Goal: Task Accomplishment & Management: Complete application form

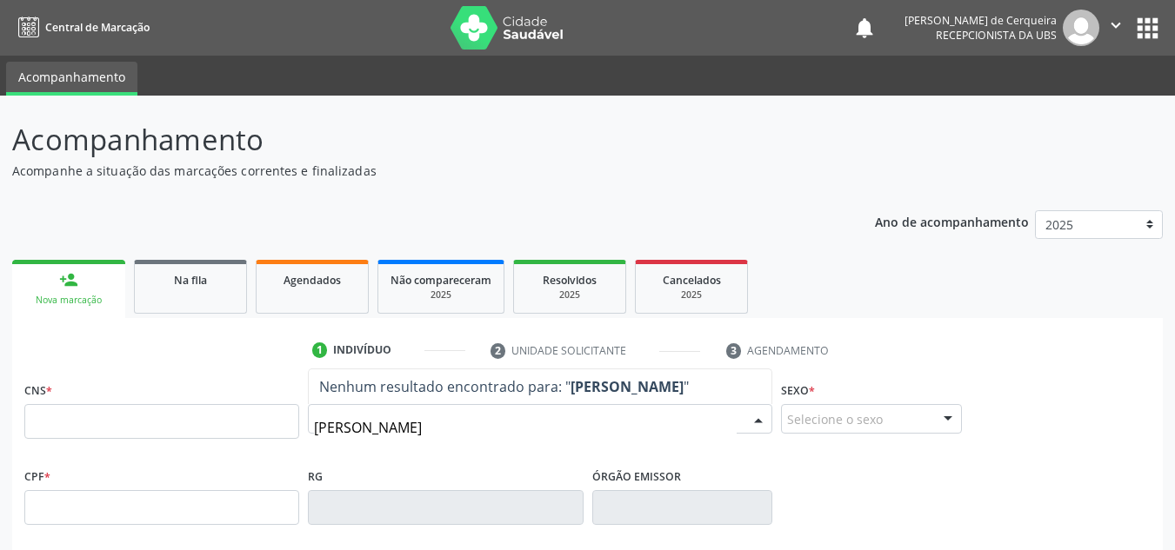
type input "[PERSON_NAME]"
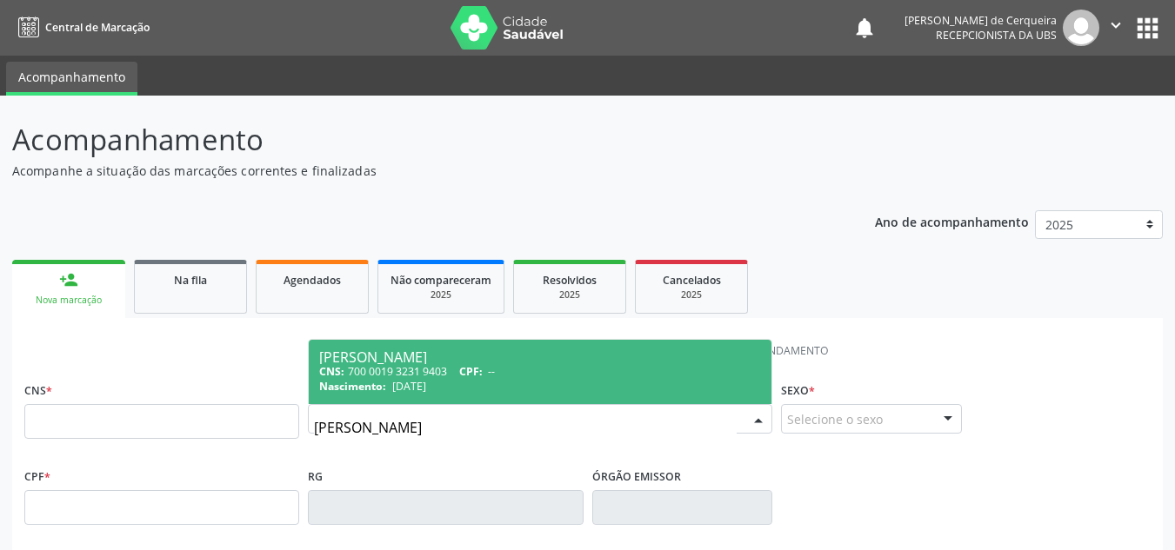
click at [349, 342] on span "[PERSON_NAME] CNS: 700 0019 3231 9403 CPF: -- Nascimento: [DATE]" at bounding box center [540, 372] width 463 height 64
type input "700 0019 3231 9403"
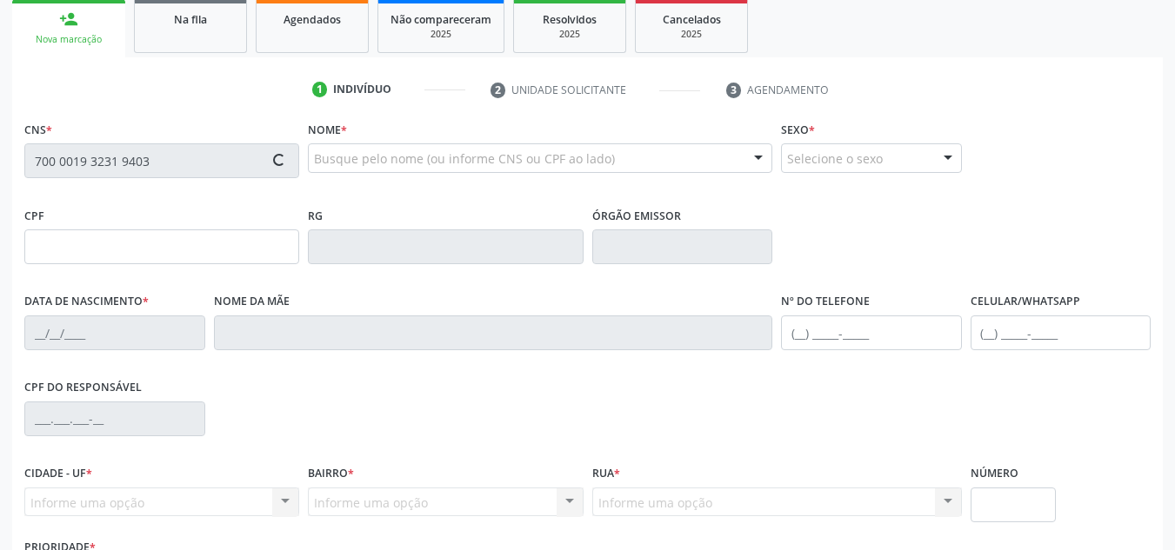
type input "[DATE]"
type input "[PERSON_NAME]"
type input "[PHONE_NUMBER]"
type input "S/N"
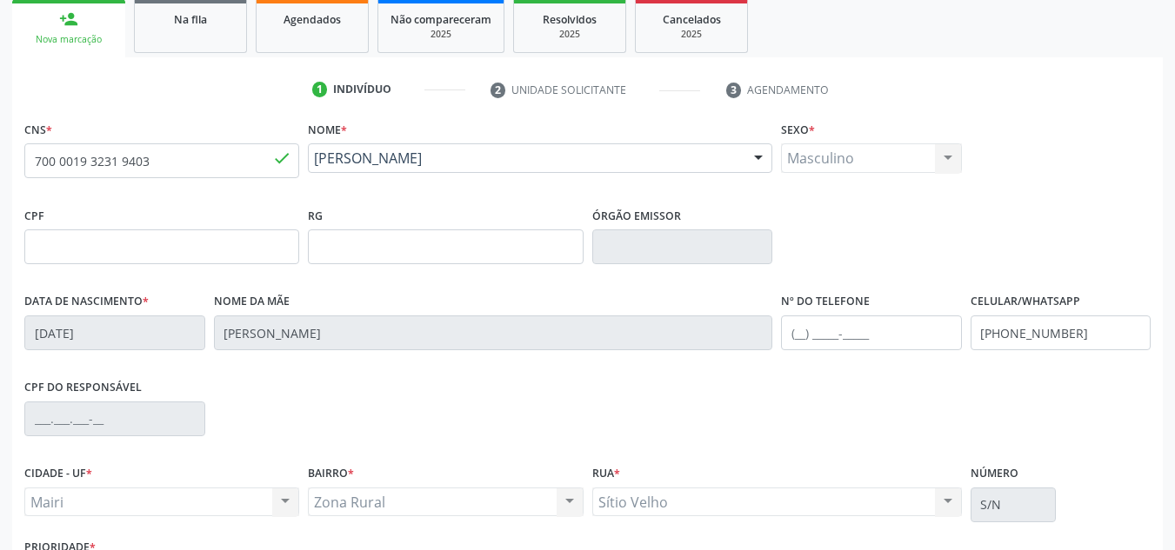
scroll to position [392, 0]
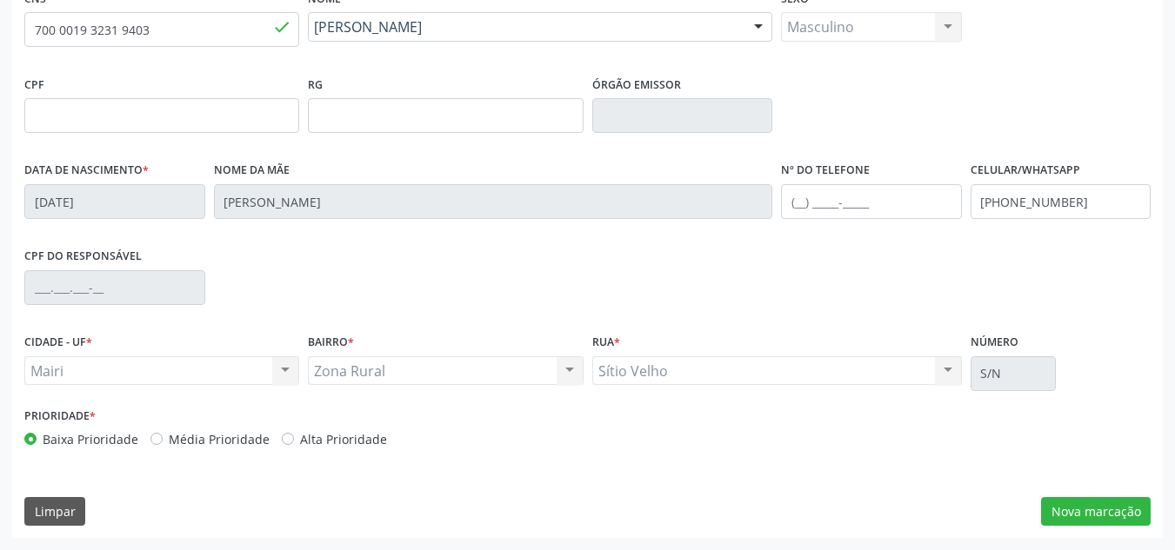
click at [169, 436] on label "Média Prioridade" at bounding box center [219, 439] width 101 height 18
click at [157, 436] on input "Média Prioridade" at bounding box center [156, 438] width 12 height 16
radio input "true"
click at [1051, 521] on button "Nova marcação" at bounding box center [1096, 512] width 110 height 30
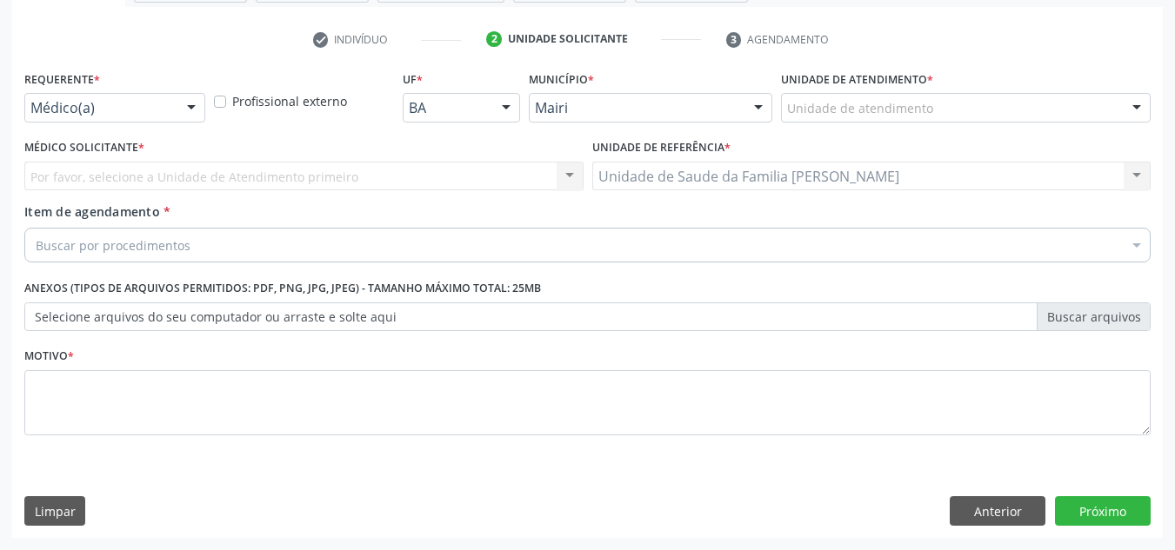
scroll to position [311, 0]
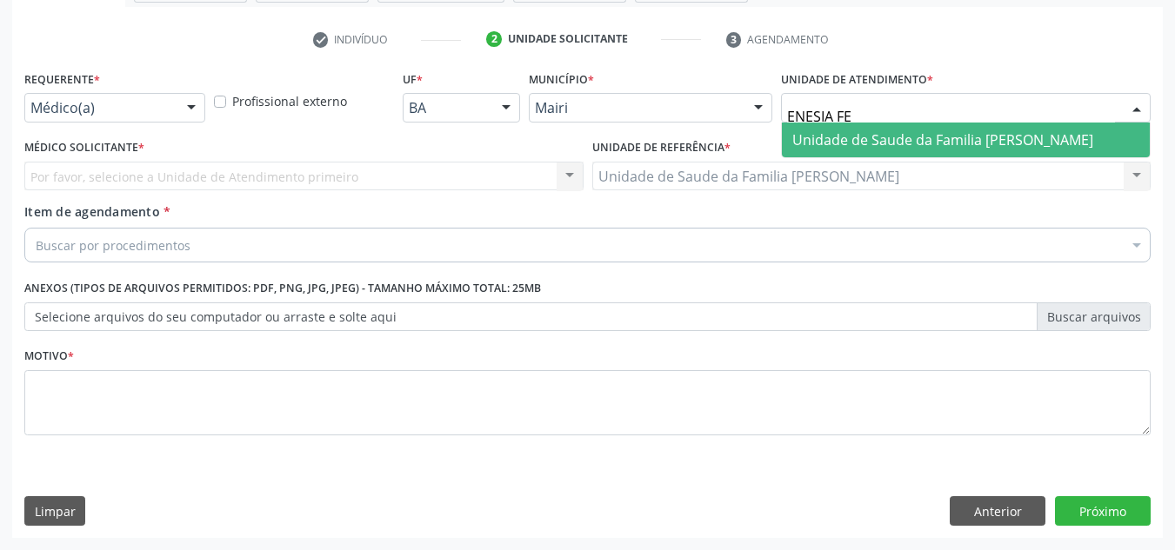
type input "ENESIA FER"
click at [829, 137] on span "Unidade de Saude da Familia [PERSON_NAME]" at bounding box center [942, 139] width 301 height 19
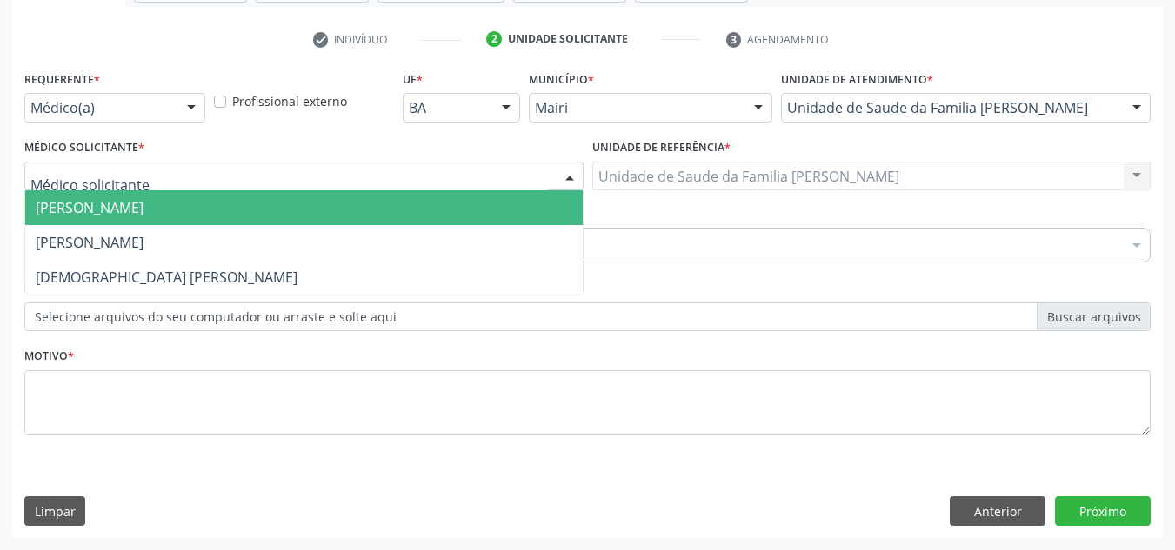
click at [103, 210] on span "[PERSON_NAME]" at bounding box center [90, 207] width 108 height 19
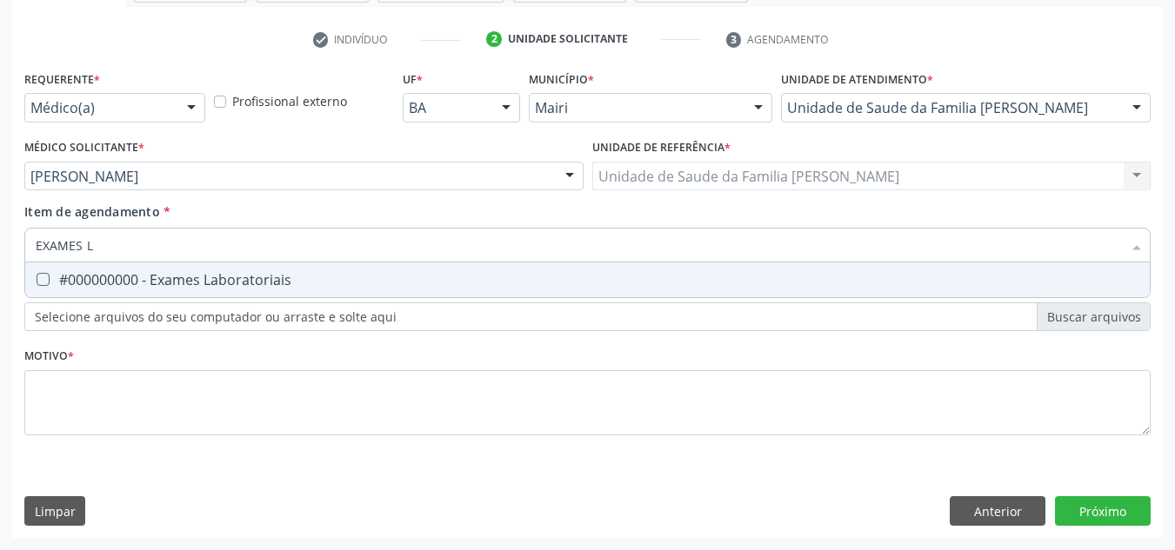
type input "EXAMES LA"
click at [133, 277] on div "#000000000 - Exames Laboratoriais" at bounding box center [588, 280] width 1104 height 14
checkbox Laboratoriais "true"
type input "EXAMES LA"
drag, startPoint x: 21, startPoint y: 300, endPoint x: 12, endPoint y: 304, distance: 9.7
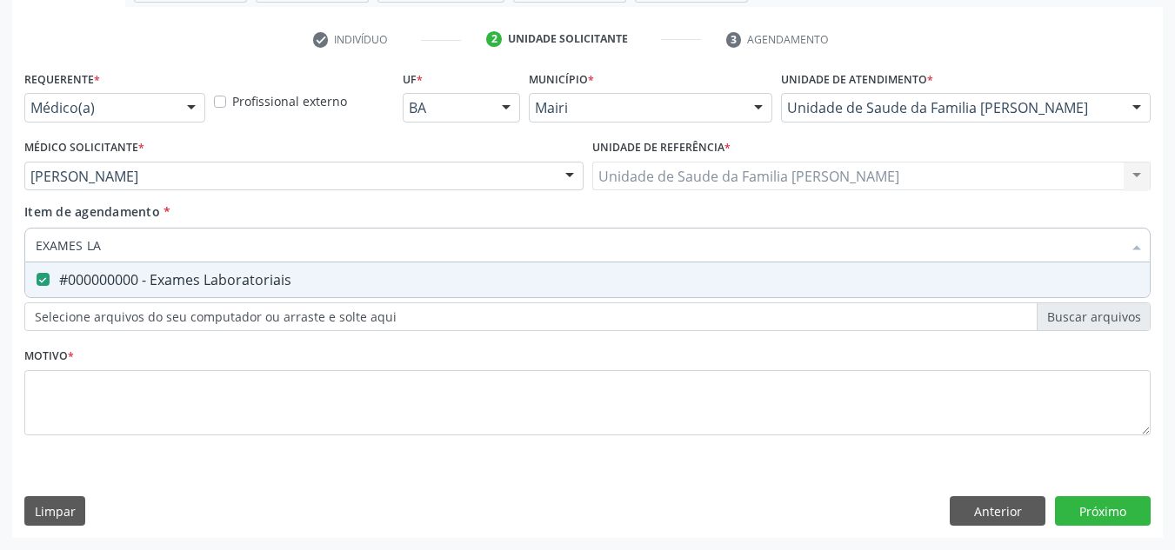
click at [14, 302] on div "Requerente * Médico(a) Médico(a) Enfermeiro(a) Paciente Nenhum resultado encont…" at bounding box center [587, 302] width 1150 height 472
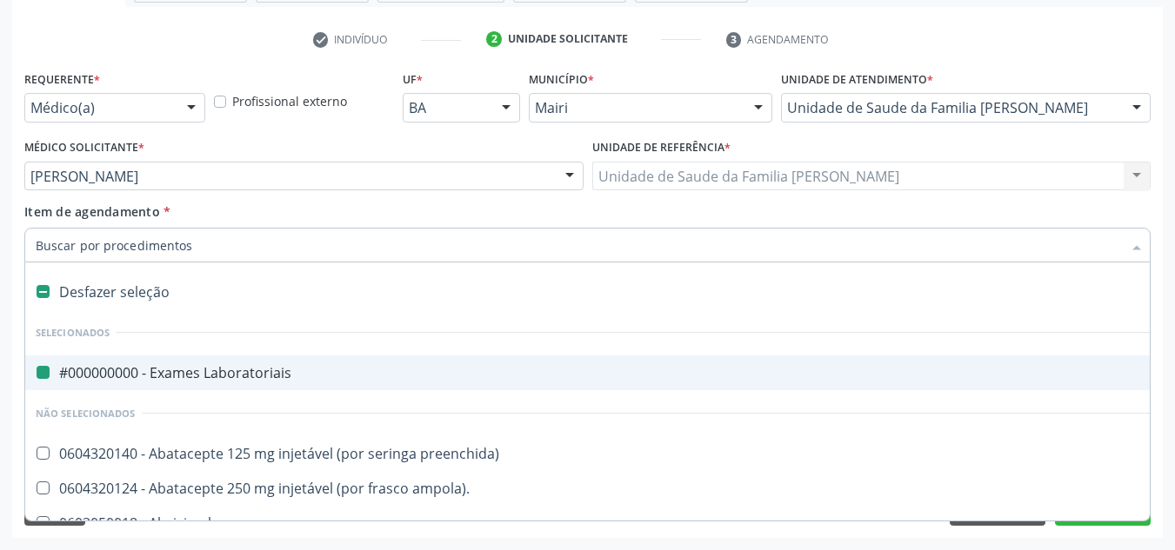
type input "H"
checkbox Laboratoriais "false"
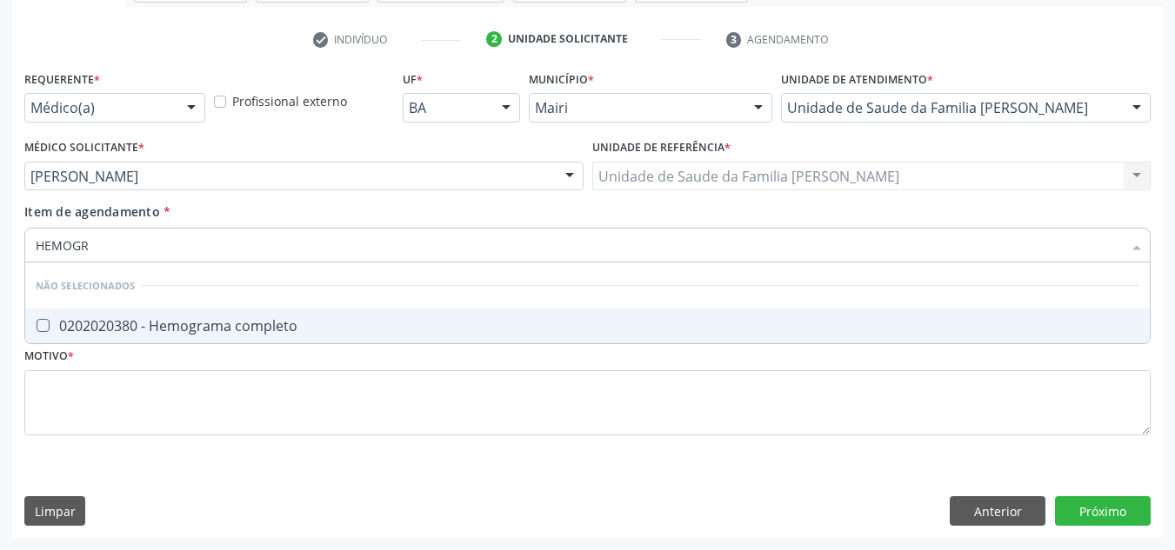
type input "HEMOGRA"
click at [177, 328] on div "0202020380 - Hemograma completo" at bounding box center [588, 326] width 1104 height 14
checkbox completo "true"
drag, startPoint x: 133, startPoint y: 233, endPoint x: 25, endPoint y: 253, distance: 109.7
click at [25, 253] on div "HEMOGRA" at bounding box center [587, 245] width 1126 height 35
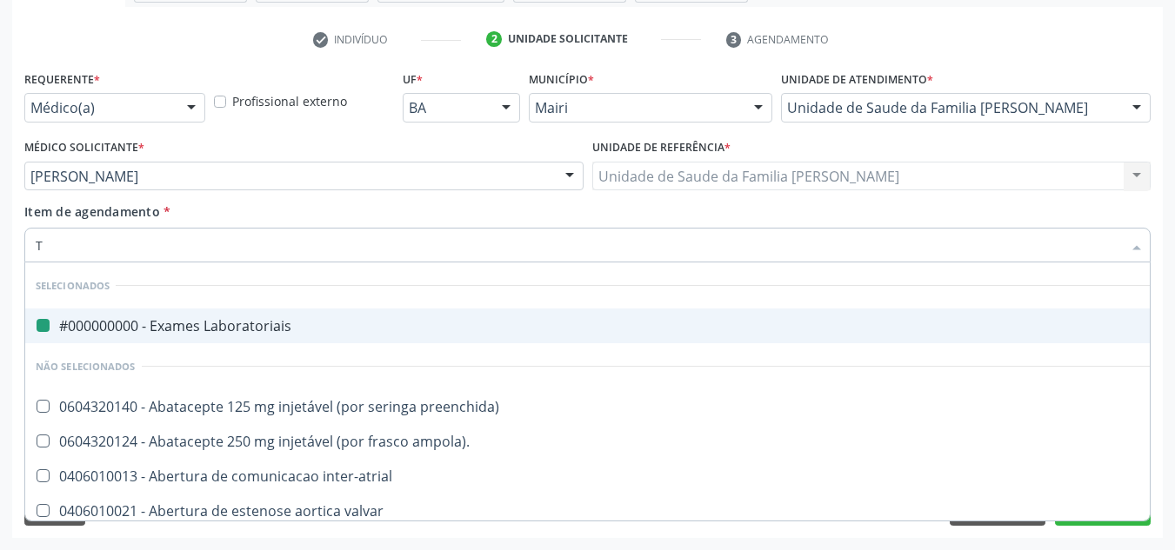
type input "TG"
checkbox Laboratoriais "false"
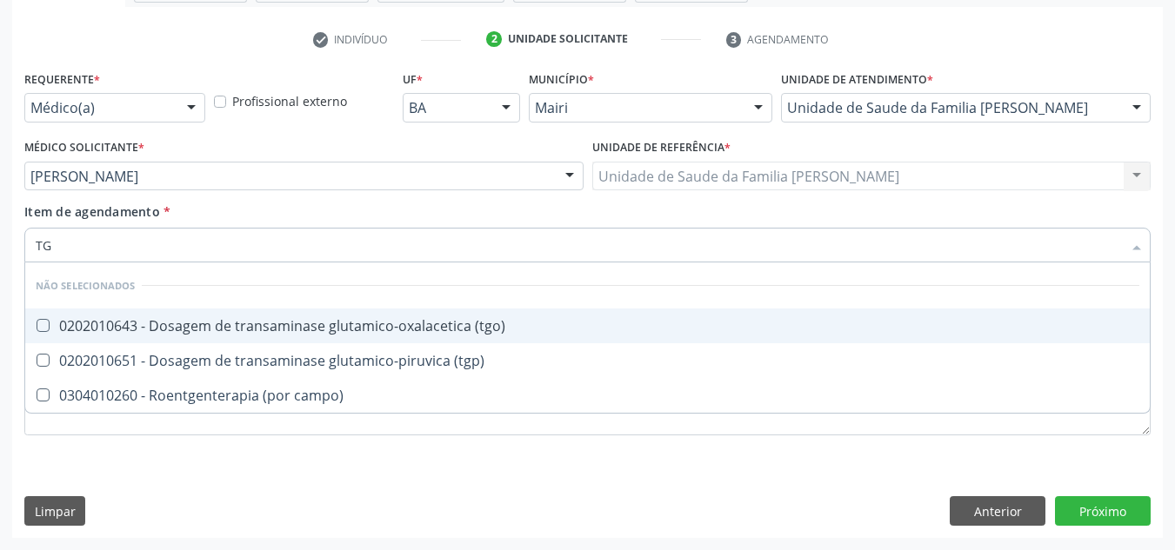
type input "TGP"
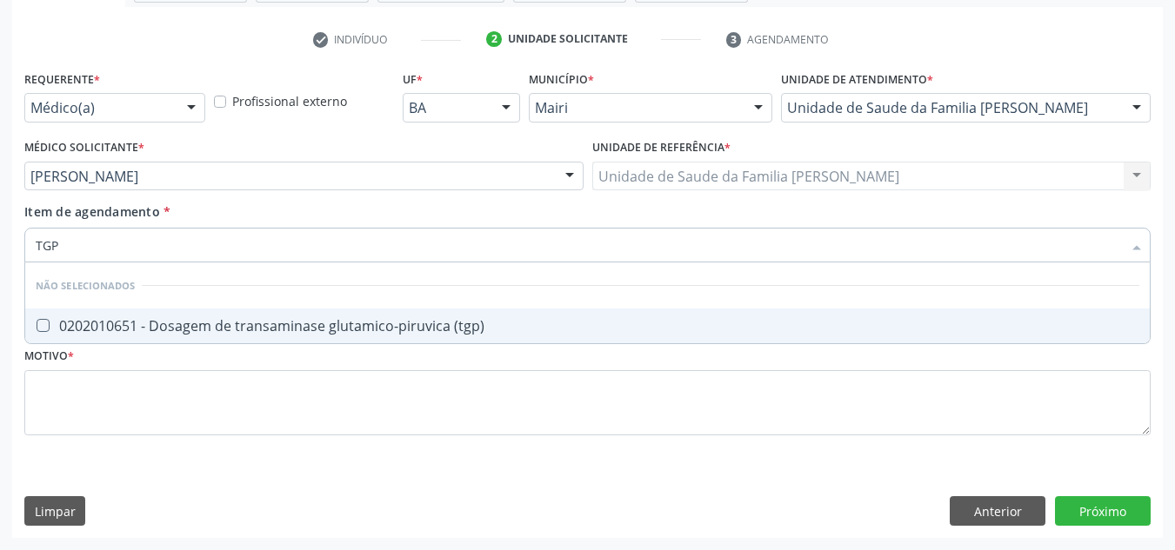
click at [59, 322] on div "0202010651 - Dosagem de transaminase glutamico-piruvica (tgp)" at bounding box center [588, 326] width 1104 height 14
checkbox \(tgp\) "true"
drag, startPoint x: 61, startPoint y: 243, endPoint x: 0, endPoint y: 266, distance: 65.2
click at [0, 266] on div "Acompanhamento Acompanhe a situação das marcações correntes e finalizadas Relat…" at bounding box center [587, 167] width 1175 height 766
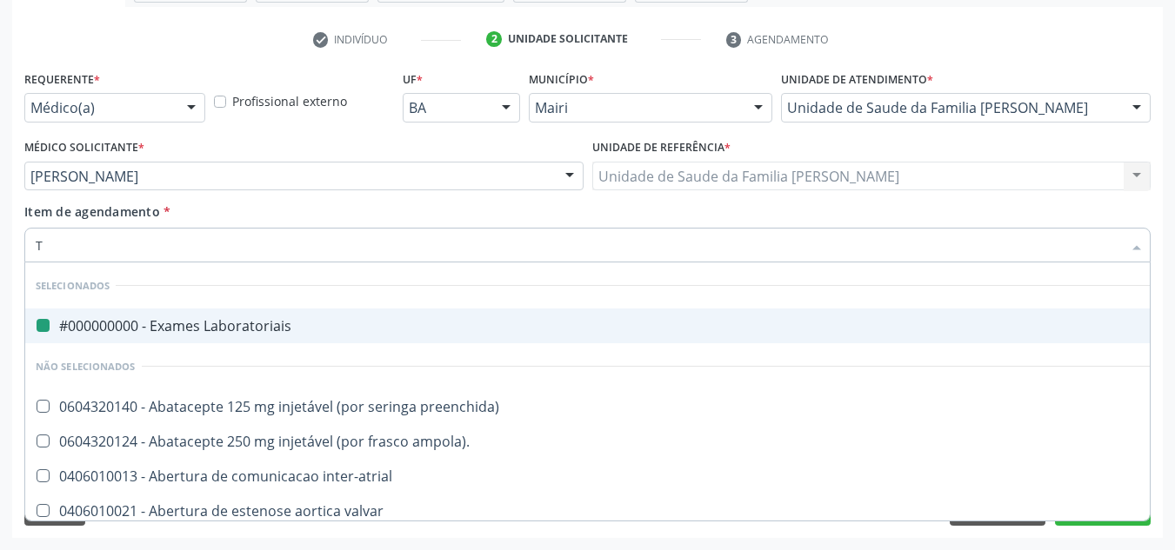
type input "TG"
checkbox Laboratoriais "false"
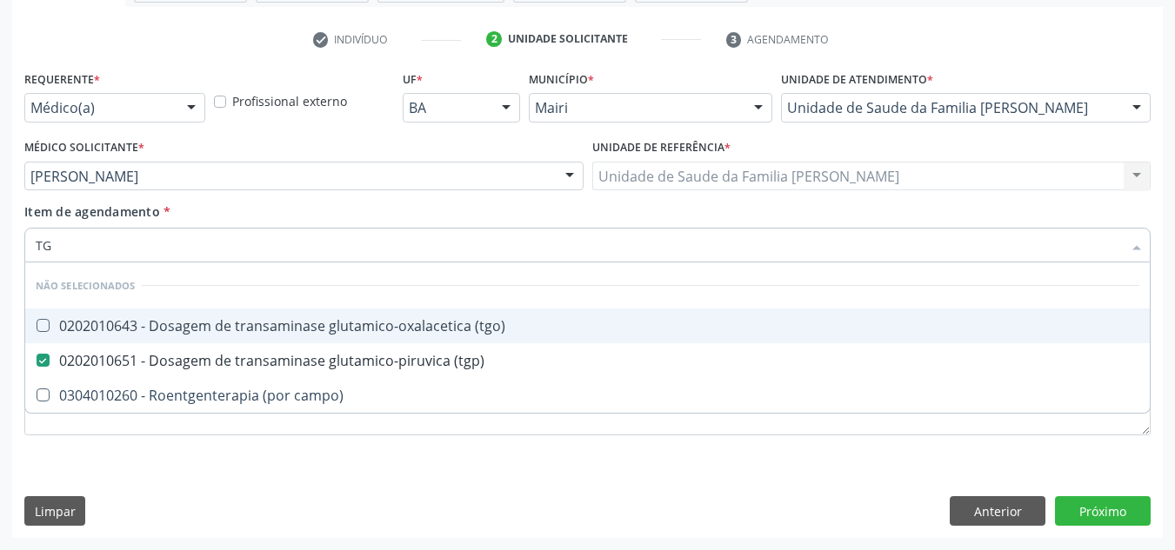
type input "TGP"
checkbox \(tgo\) "true"
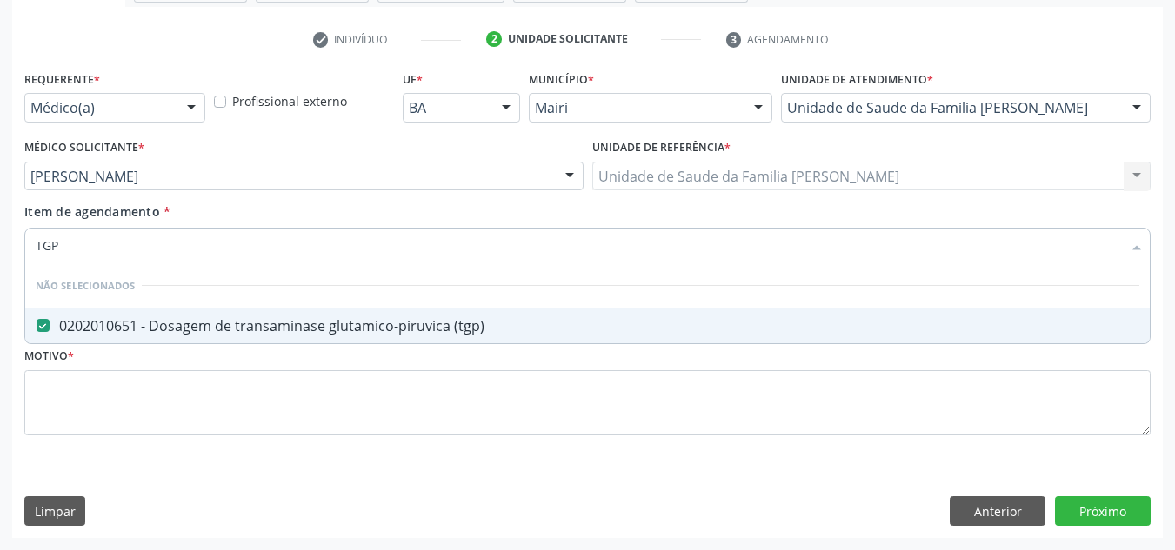
type input "TG"
checkbox \(tgp\) "false"
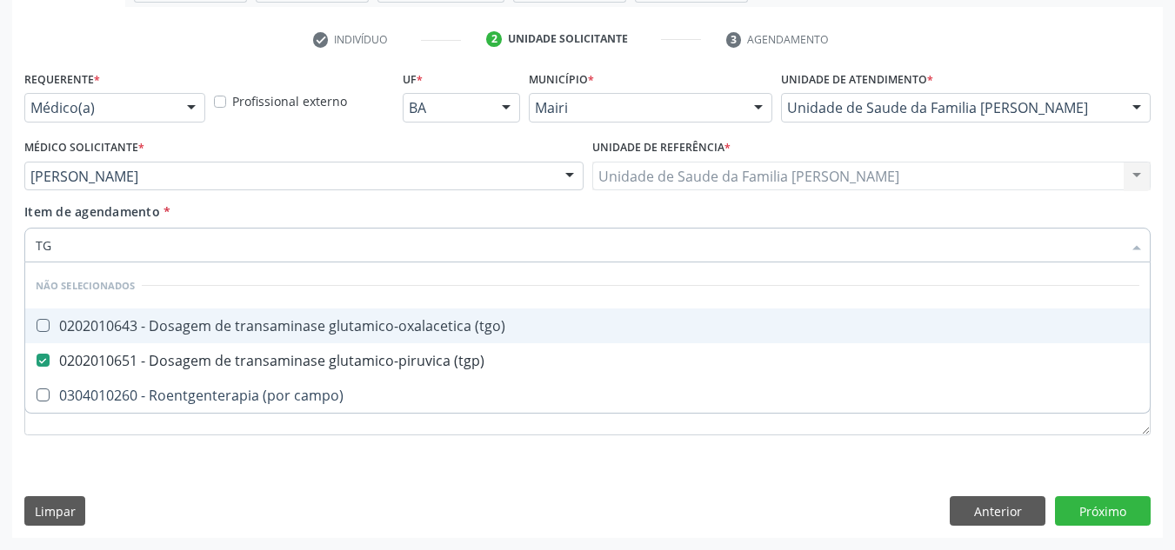
type input "TGO"
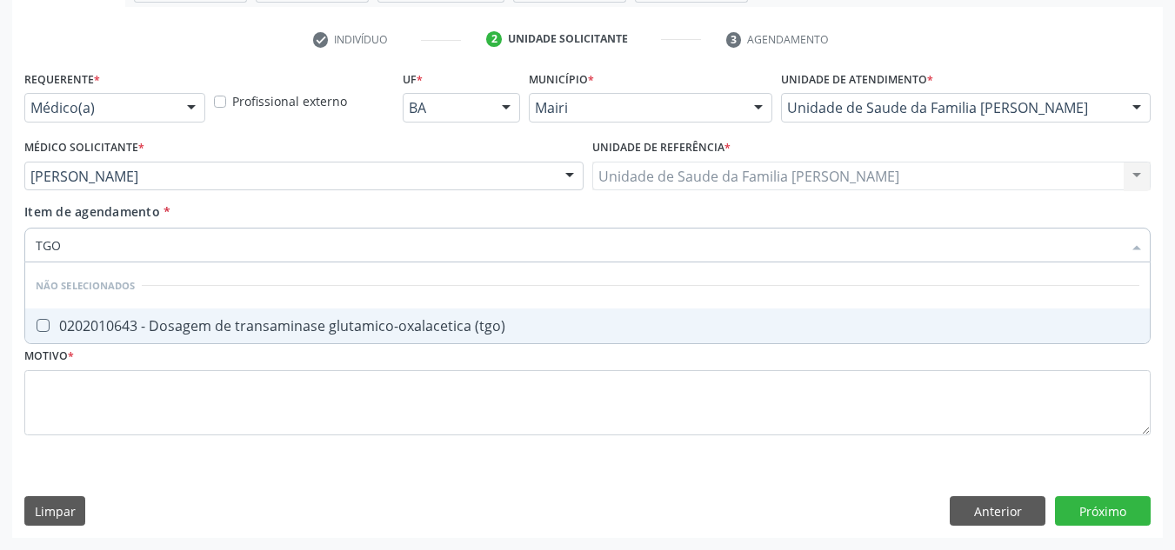
click at [30, 326] on div at bounding box center [31, 326] width 13 height 14
checkbox \(tgo\) "true"
drag, startPoint x: 79, startPoint y: 248, endPoint x: 0, endPoint y: 253, distance: 79.3
click at [0, 253] on div "Acompanhamento Acompanhe a situação das marcações correntes e finalizadas Relat…" at bounding box center [587, 167] width 1175 height 766
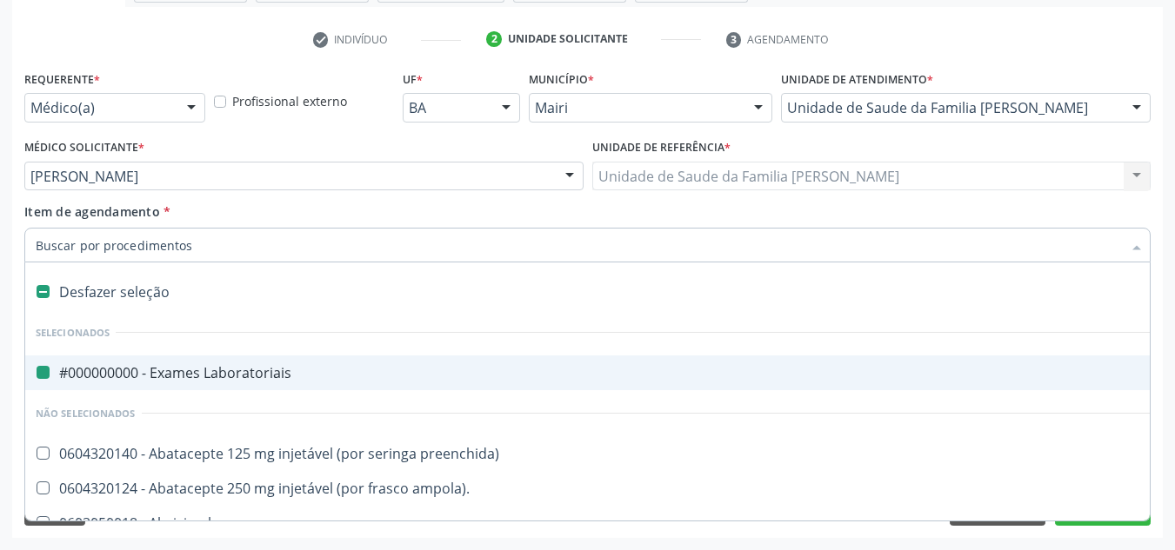
type input "G"
checkbox Laboratoriais "false"
checkbox biliares "true"
checkbox \(dacriocintilografia\) "true"
checkbox intermediario\) "true"
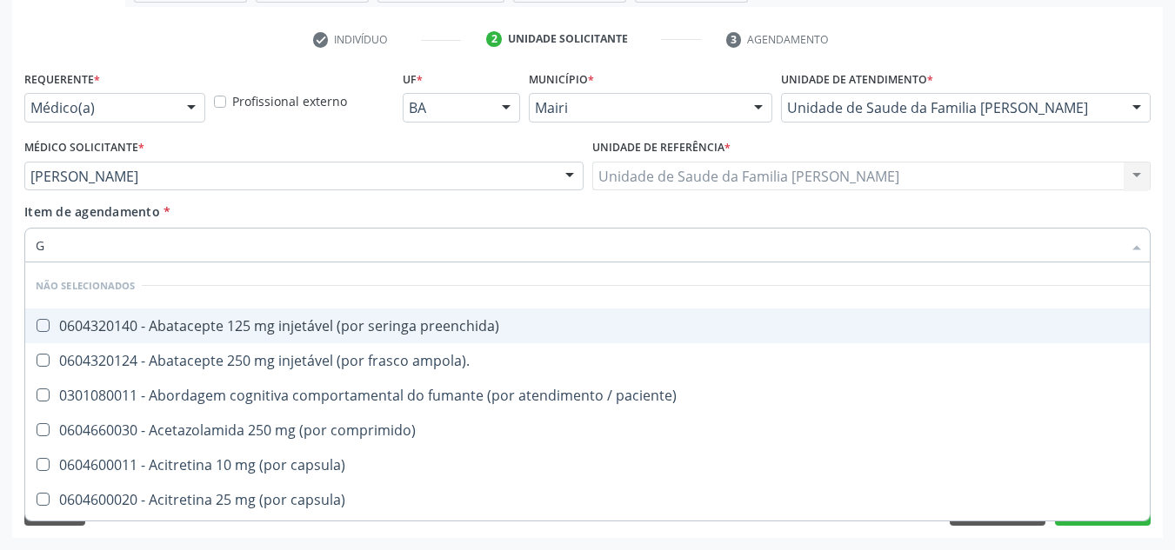
type input "GL"
checkbox bucomaxilofacial "true"
checkbox pé "true"
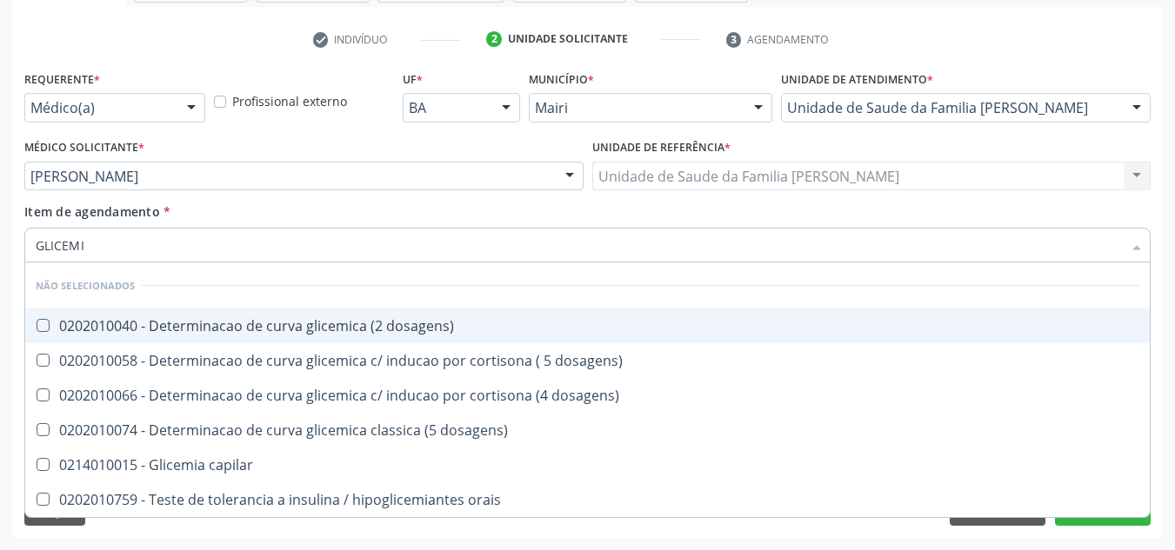
type input "GLICEMIA"
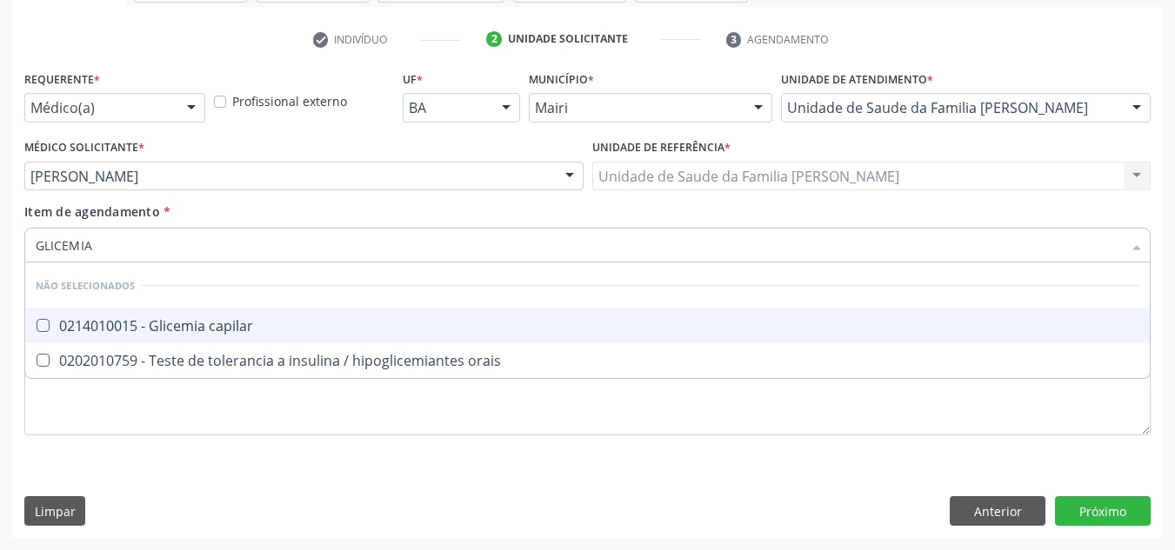
click at [106, 315] on span "0214010015 - Glicemia capilar" at bounding box center [587, 326] width 1124 height 35
checkbox capilar "true"
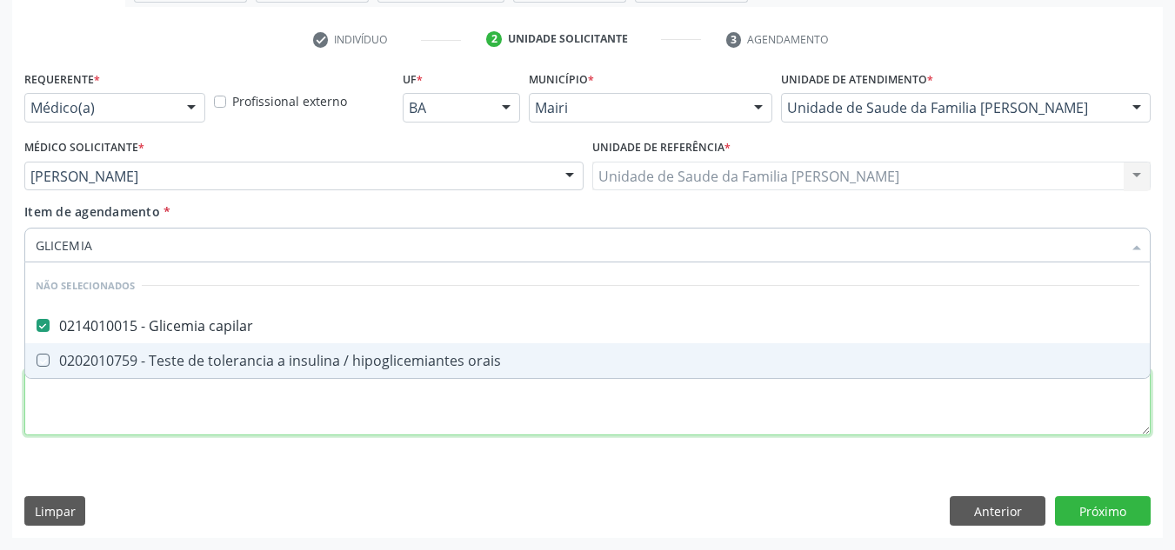
click at [121, 403] on div "Requerente * Médico(a) Médico(a) Enfermeiro(a) Paciente Nenhum resultado encont…" at bounding box center [587, 263] width 1126 height 394
checkbox orais "true"
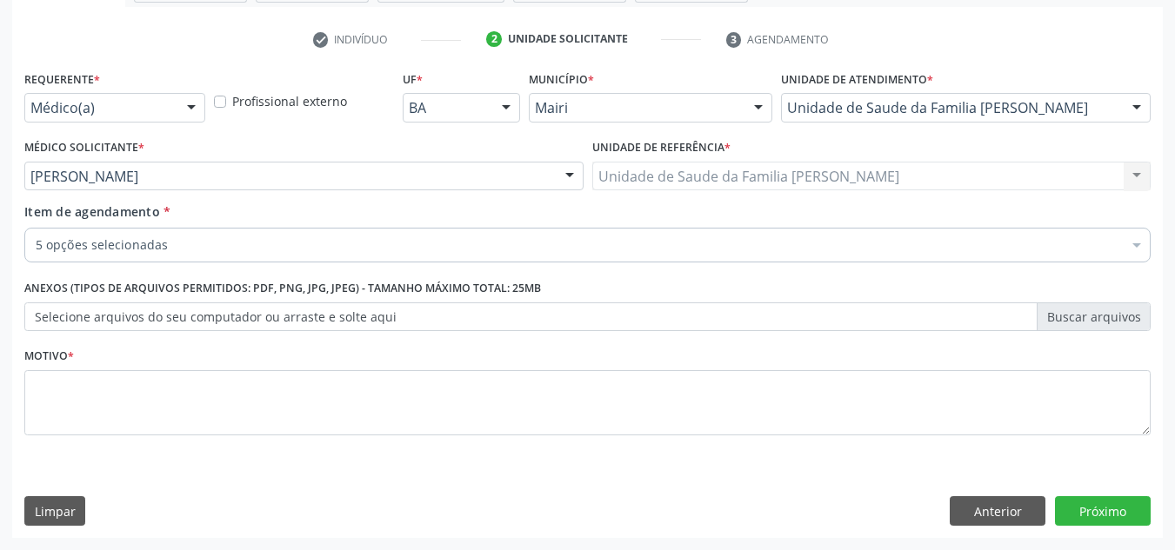
click at [342, 317] on label "Selecione arquivos do seu computador ou arraste e solte aqui" at bounding box center [587, 318] width 1126 height 30
click at [342, 317] on input "Selecione arquivos do seu computador ou arraste e solte aqui" at bounding box center [587, 318] width 1126 height 30
click at [55, 317] on label "Selecione arquivos do seu computador ou arraste e solte aqui" at bounding box center [587, 318] width 1126 height 30
click at [55, 317] on input "Selecione arquivos do seu computador ou arraste e solte aqui" at bounding box center [587, 318] width 1126 height 30
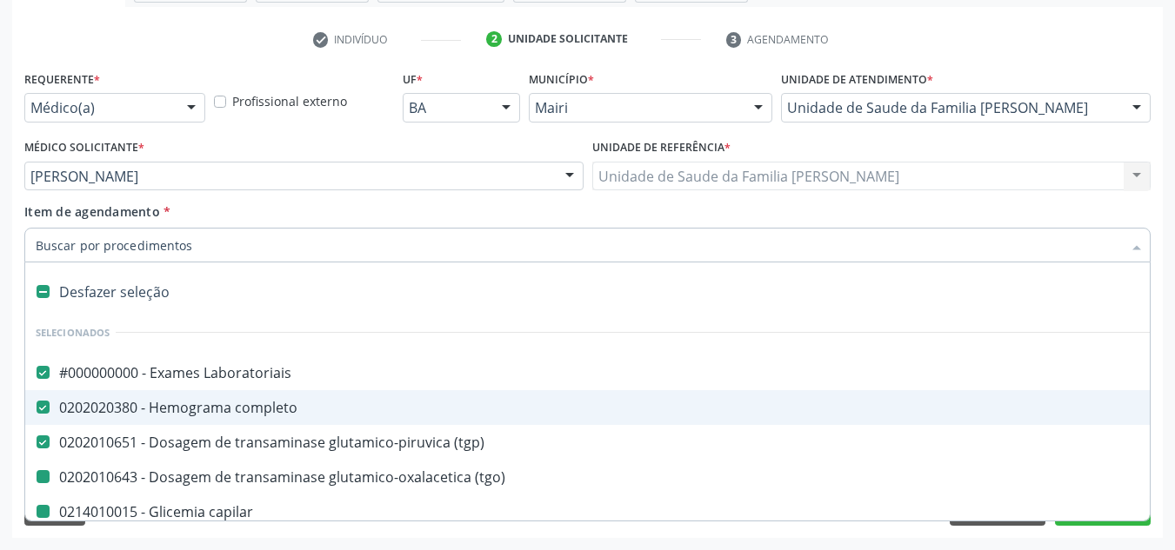
type input "U"
checkbox \(tgo\) "false"
checkbox capilar "false"
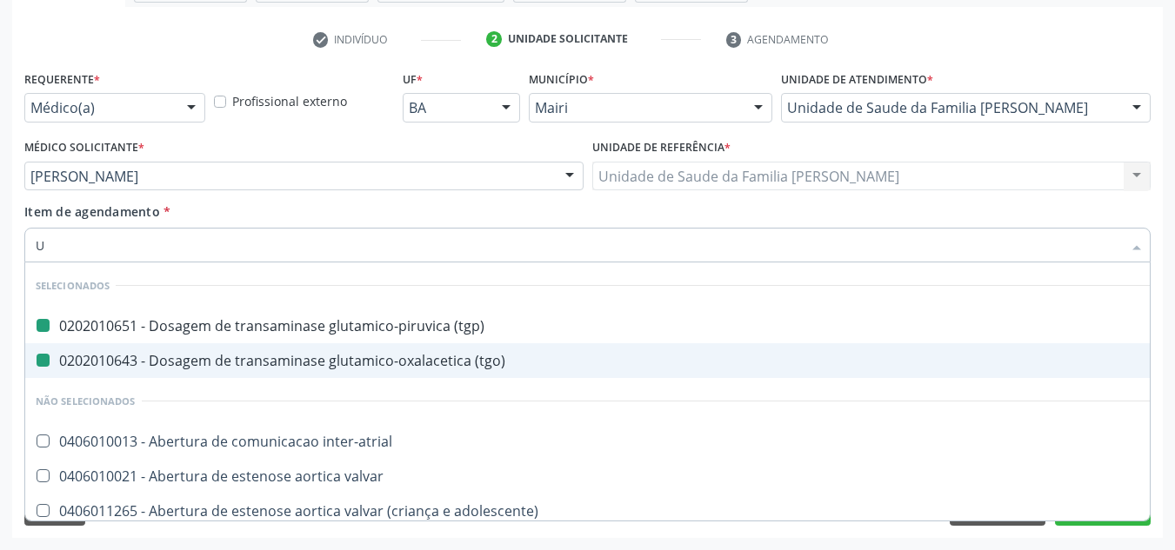
type input "UR"
checkbox \(tgp\) "false"
checkbox \(tgo\) "false"
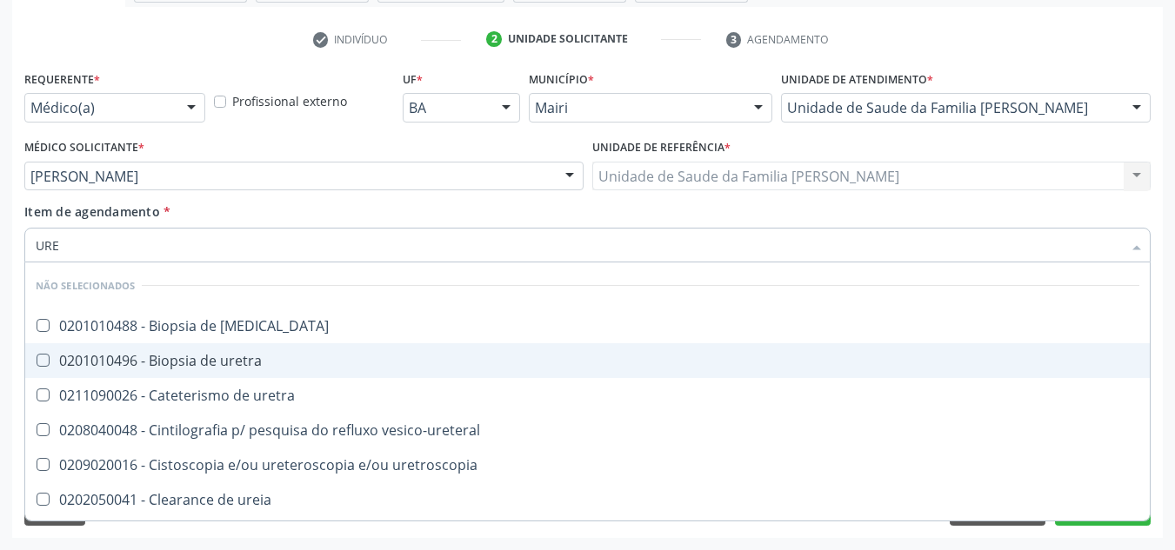
type input "UREI"
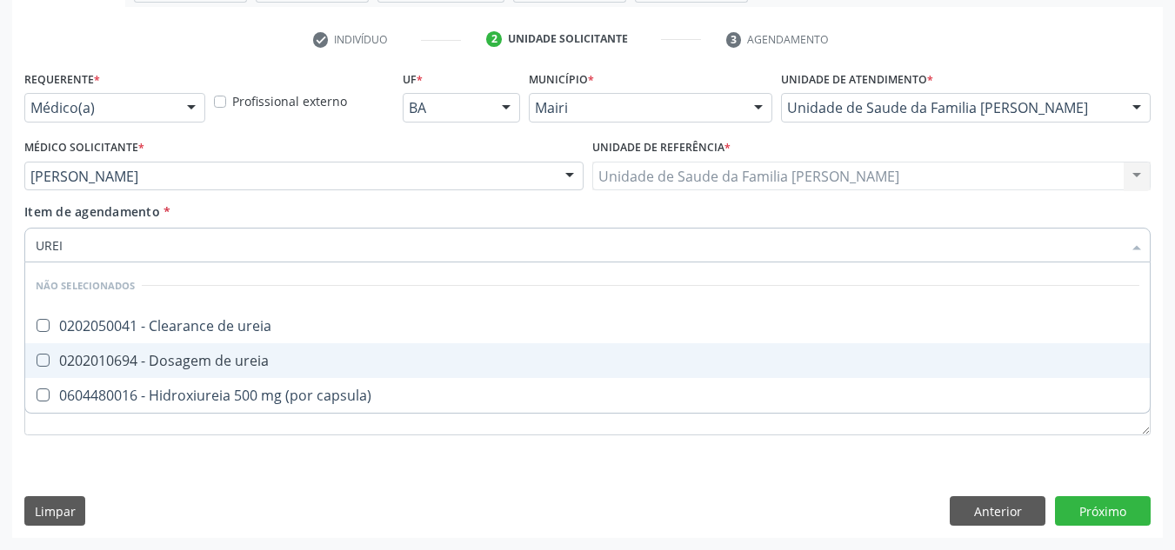
click at [195, 367] on div "0202010694 - Dosagem de ureia" at bounding box center [588, 361] width 1104 height 14
checkbox ureia "true"
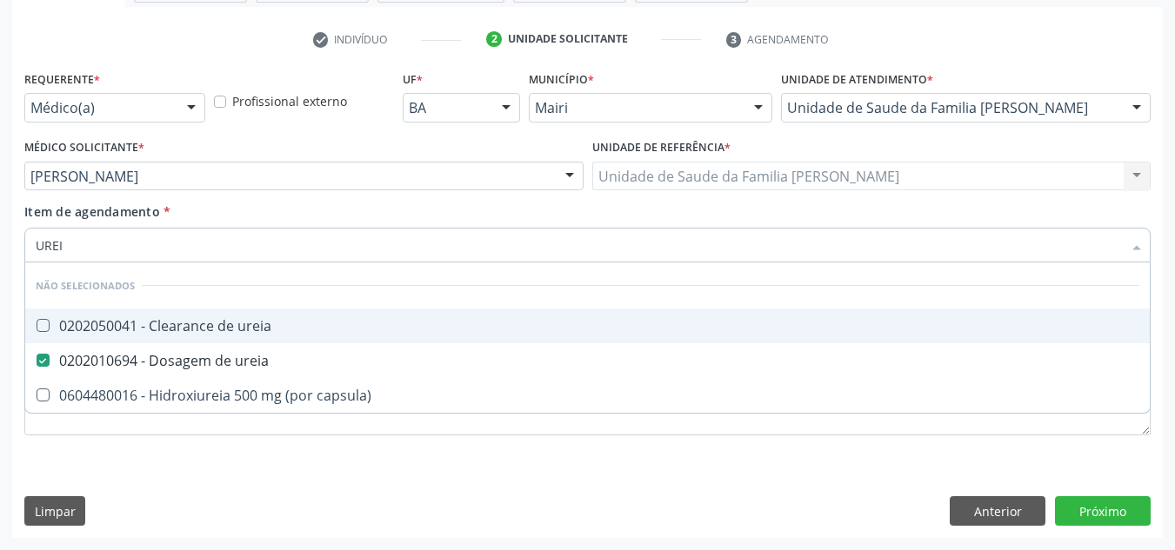
drag, startPoint x: 75, startPoint y: 248, endPoint x: 22, endPoint y: 248, distance: 53.0
click at [22, 248] on div "Item de agendamento * [PERSON_NAME] seleção Não selecionados 0202050041 - Clear…" at bounding box center [587, 236] width 1135 height 67
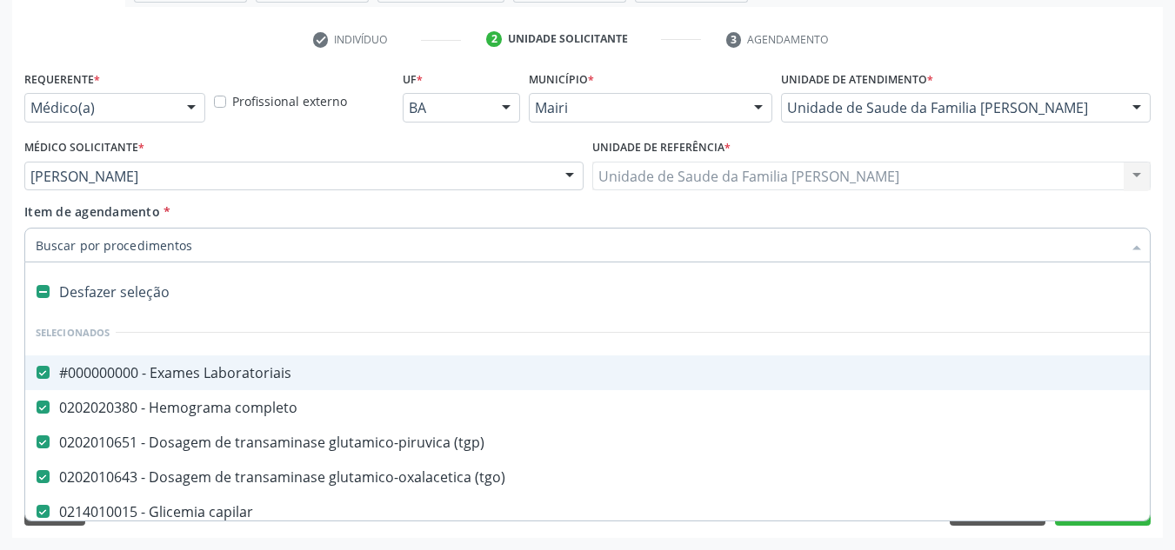
checkbox Laboratoriais "true"
checkbox \(tgp\) "true"
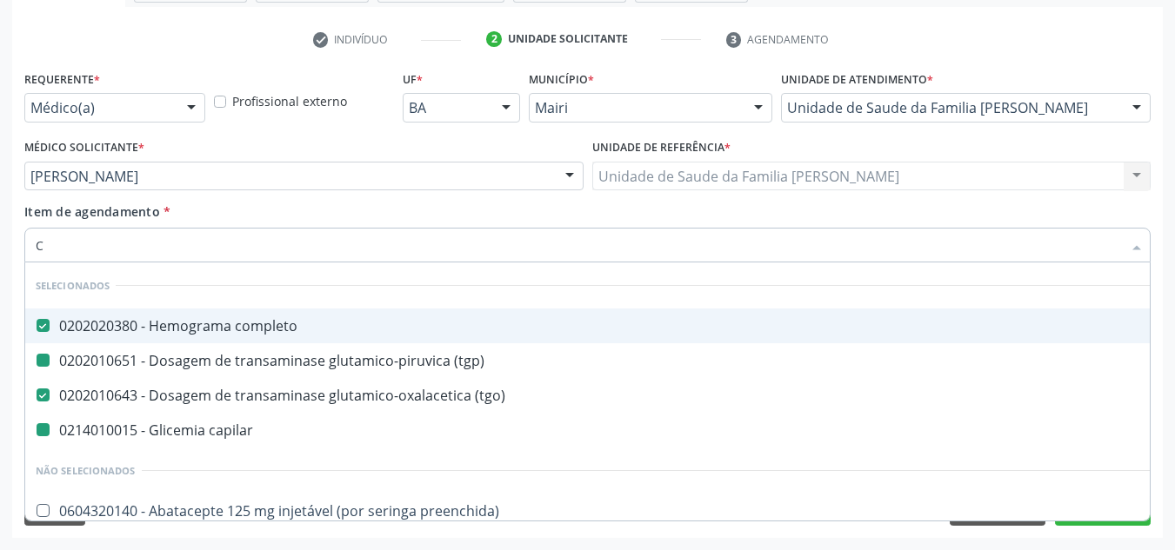
type input "CR"
checkbox completo "false"
checkbox \(tgp\) "false"
checkbox \(tgo\) "false"
checkbox capilar "false"
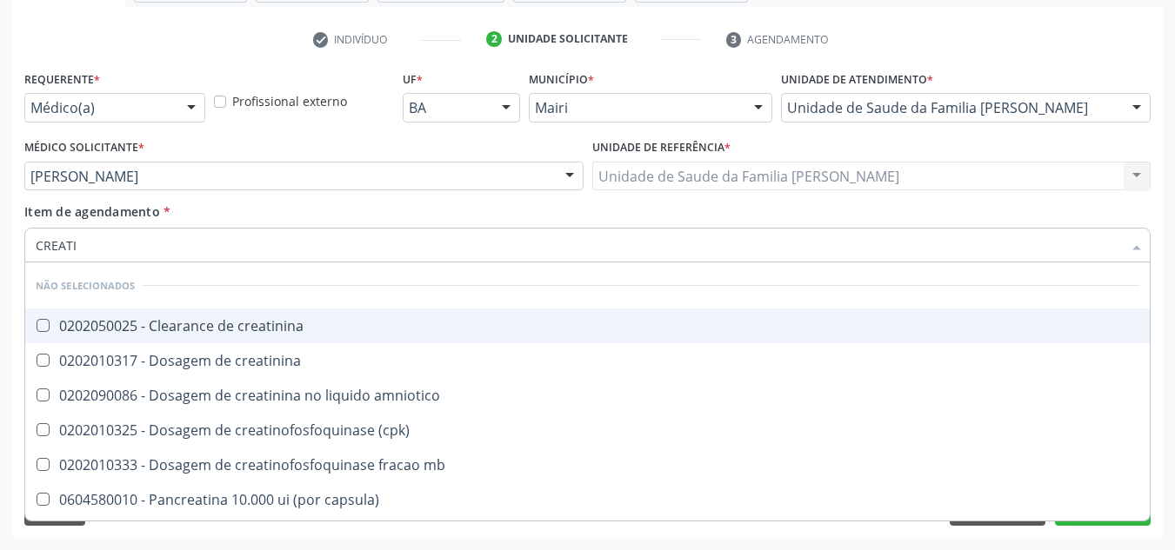
type input "CREATIN"
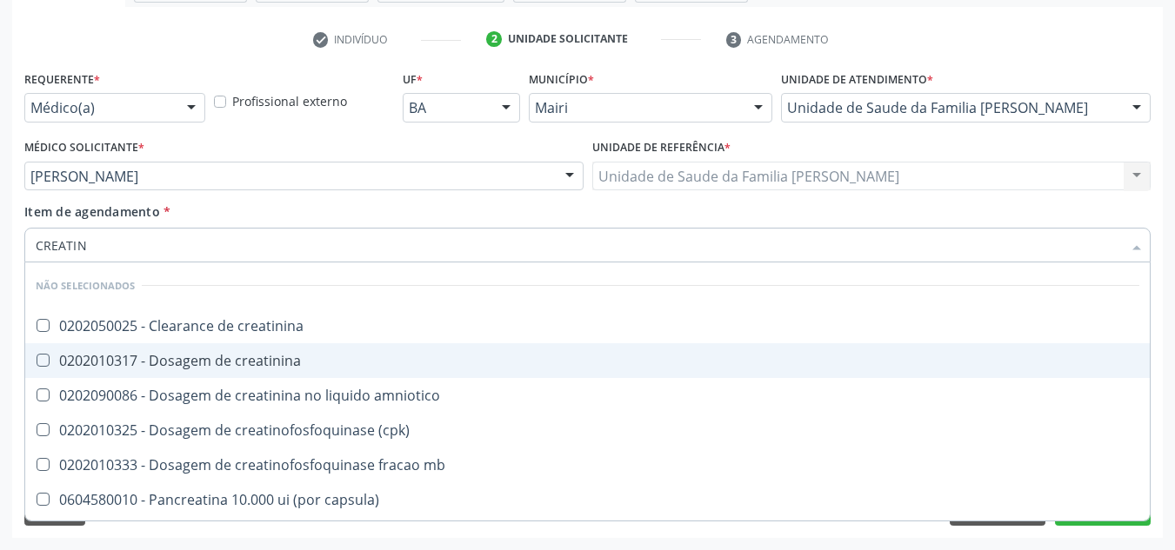
click at [99, 350] on span "0202010317 - Dosagem de creatinina" at bounding box center [587, 360] width 1124 height 35
checkbox creatinina "true"
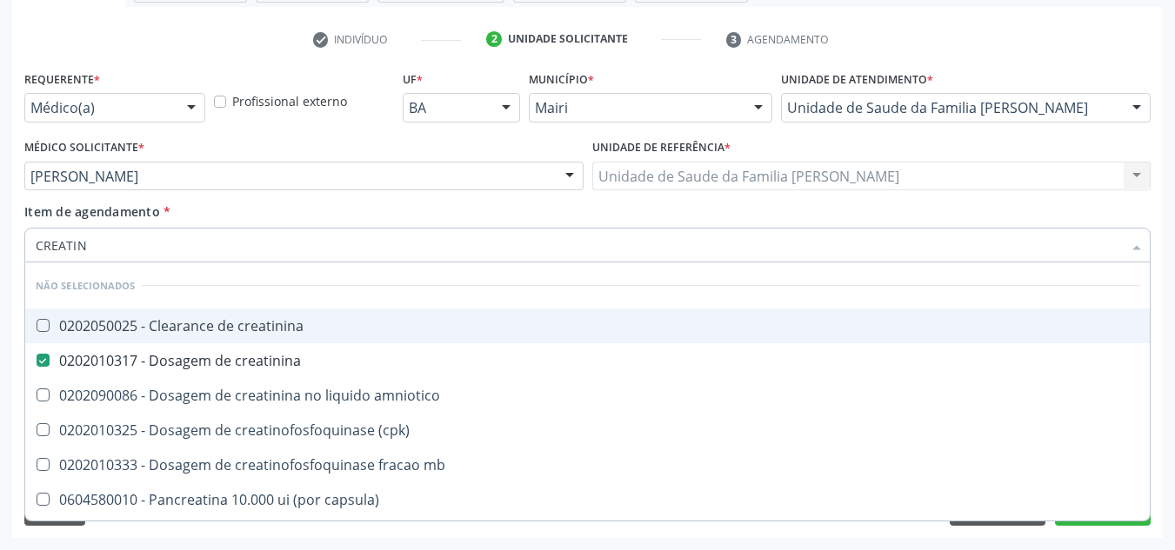
drag, startPoint x: 92, startPoint y: 243, endPoint x: 12, endPoint y: 257, distance: 81.2
click at [12, 257] on div "Requerente * Médico(a) Médico(a) Enfermeiro(a) Paciente Nenhum resultado encont…" at bounding box center [587, 302] width 1150 height 472
checkbox creatinina "true"
checkbox amniotico "true"
checkbox \(cpk\) "true"
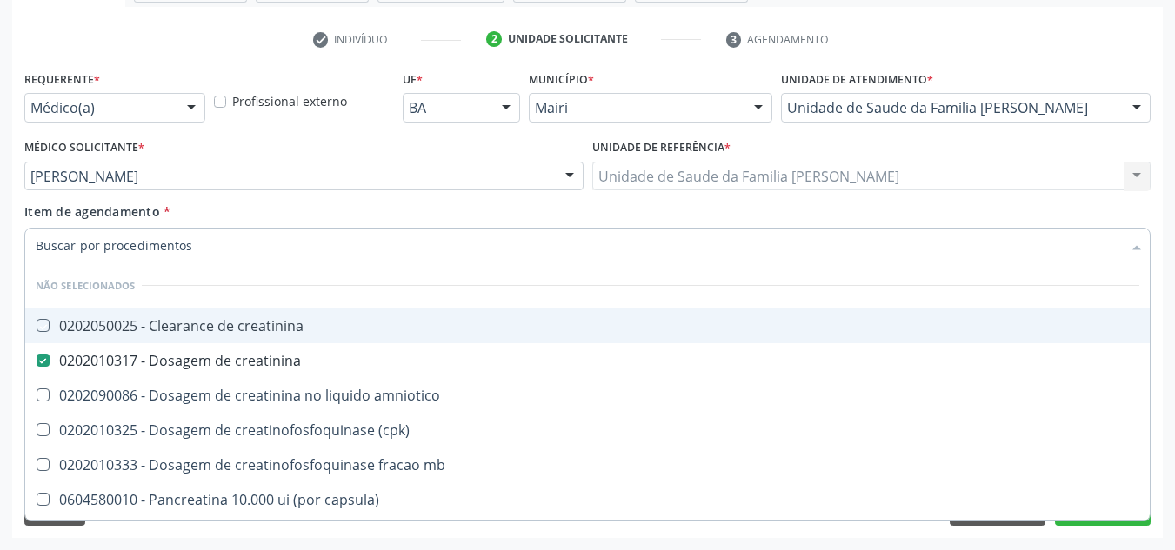
checkbox mb "true"
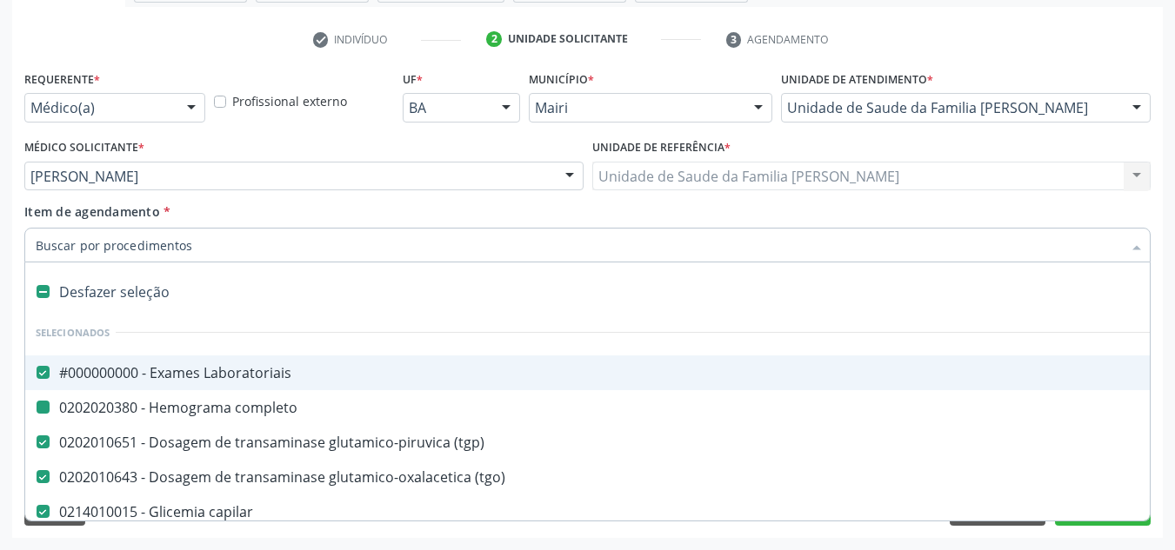
type input "F"
checkbox Laboratoriais "false"
checkbox completo "false"
checkbox \(tgp\) "false"
checkbox \(tgo\) "false"
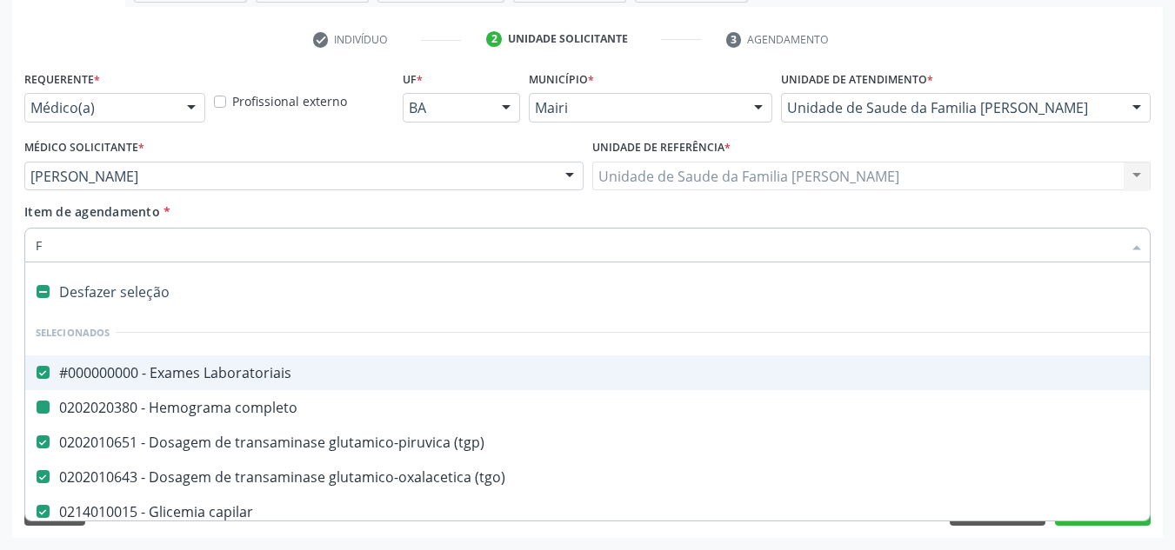
checkbox capilar "false"
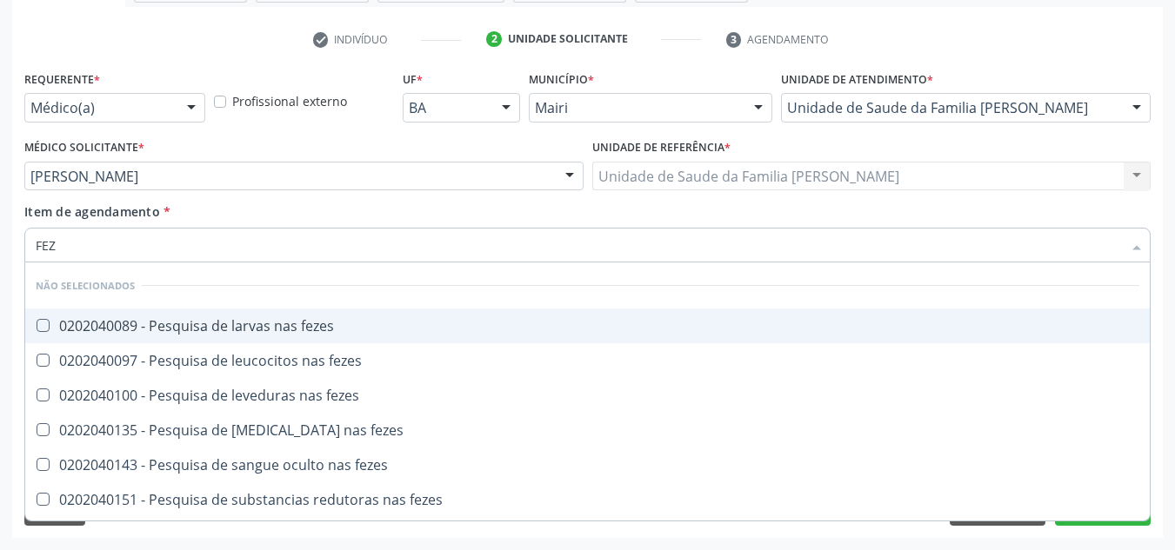
type input "FEZE"
click at [171, 322] on div "0202040089 - Pesquisa de larvas nas fezes" at bounding box center [588, 326] width 1104 height 14
checkbox fezes "true"
drag, startPoint x: 64, startPoint y: 243, endPoint x: 15, endPoint y: 264, distance: 53.8
click at [15, 264] on div "Requerente * Médico(a) Médico(a) Enfermeiro(a) Paciente Nenhum resultado encont…" at bounding box center [587, 302] width 1150 height 472
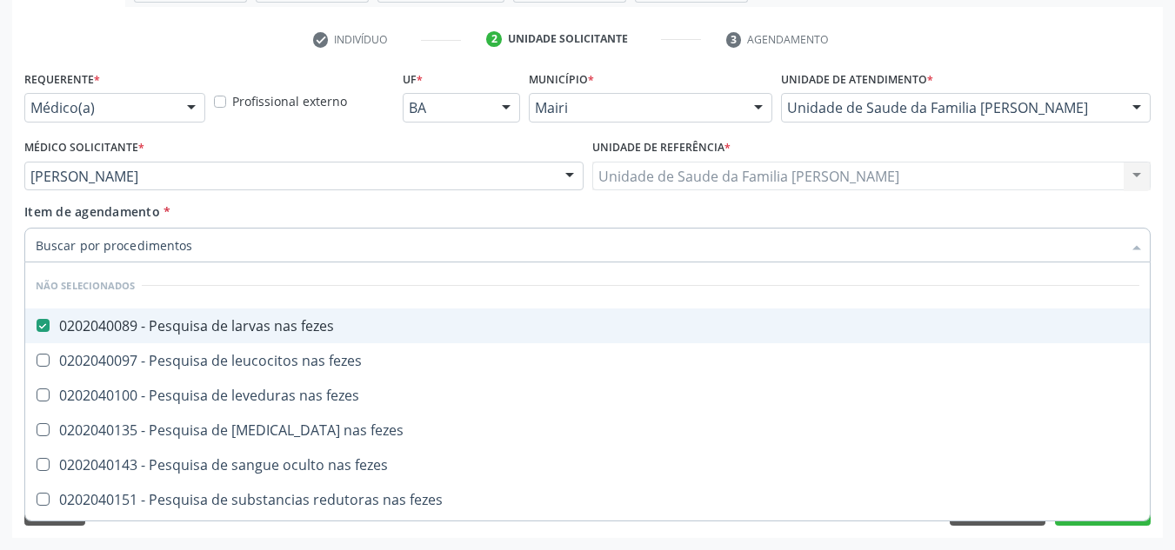
checkbox fezes "true"
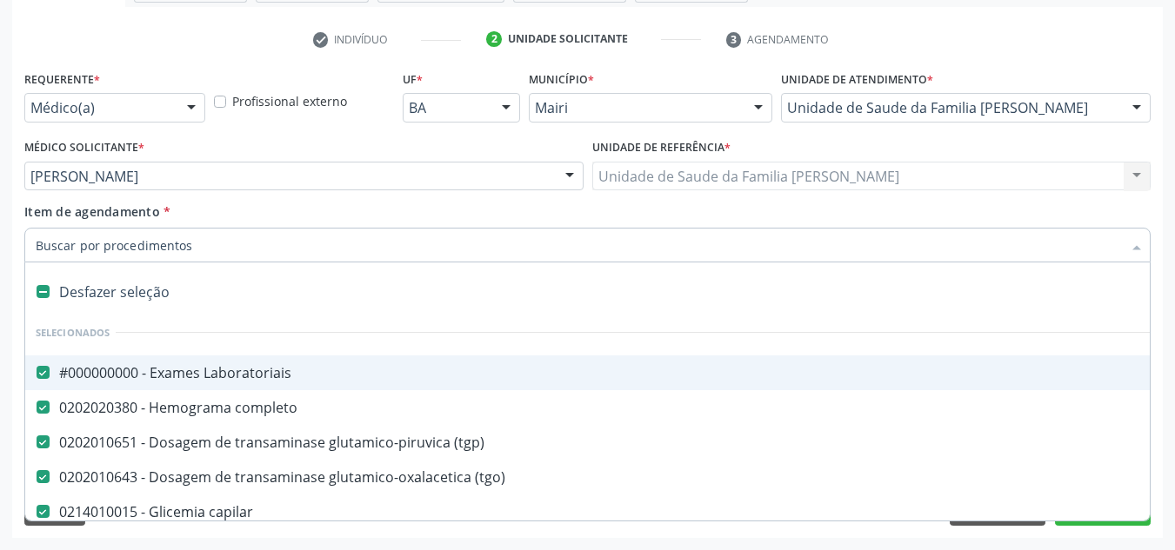
type input "U"
checkbox \(tgo\) "false"
checkbox capilar "false"
checkbox neonatal "true"
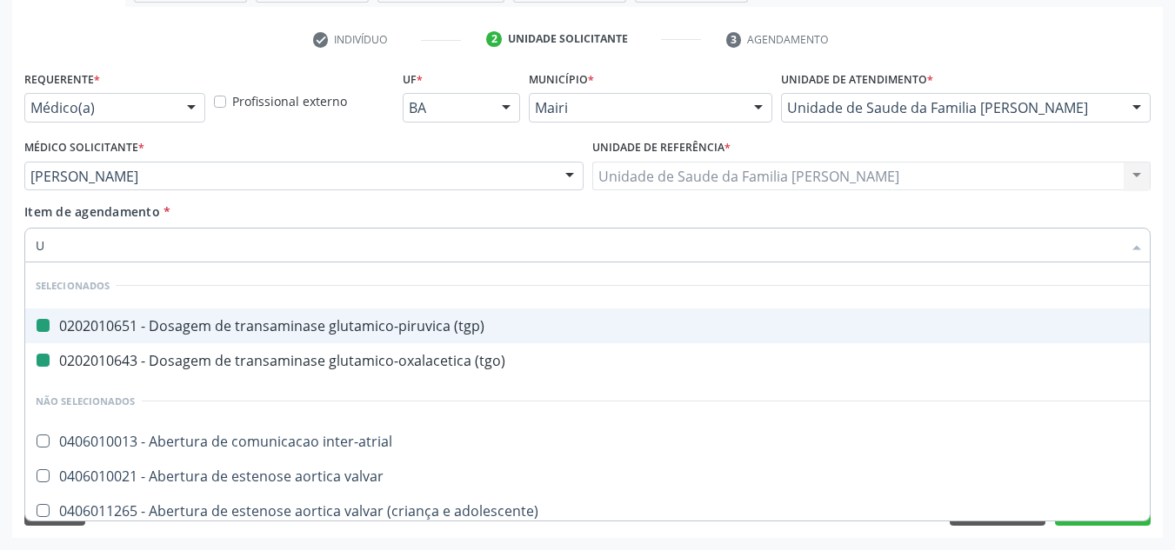
type input "UR"
checkbox \(tgp\) "false"
checkbox \(tgo\) "false"
checkbox articulacoes "true"
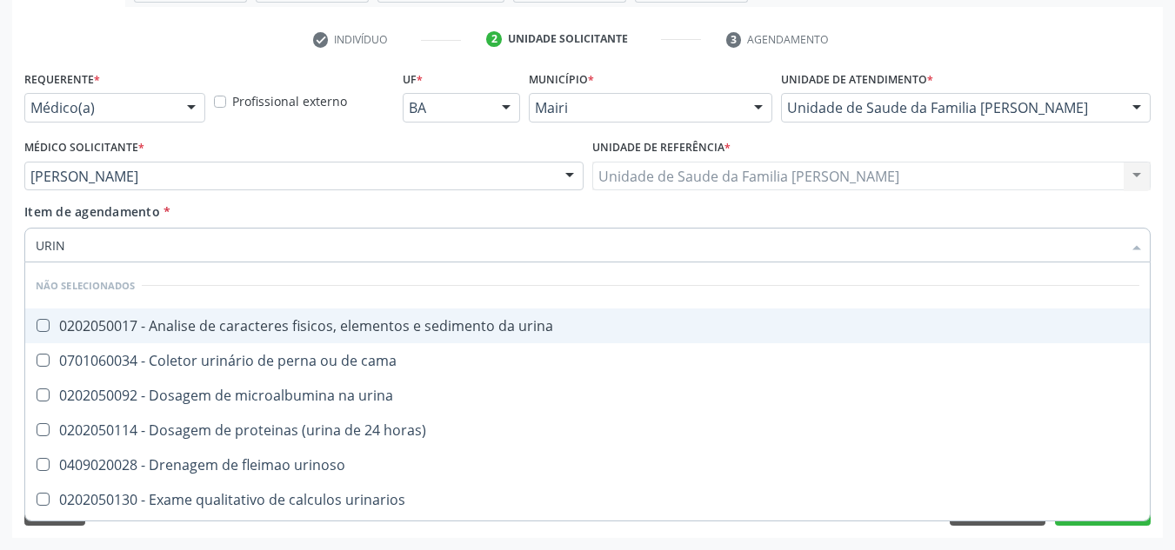
type input "URINA"
click at [132, 333] on div "0202050017 - Analise de caracteres fisicos, elementos e sedimento da urina" at bounding box center [588, 326] width 1104 height 14
checkbox urina "true"
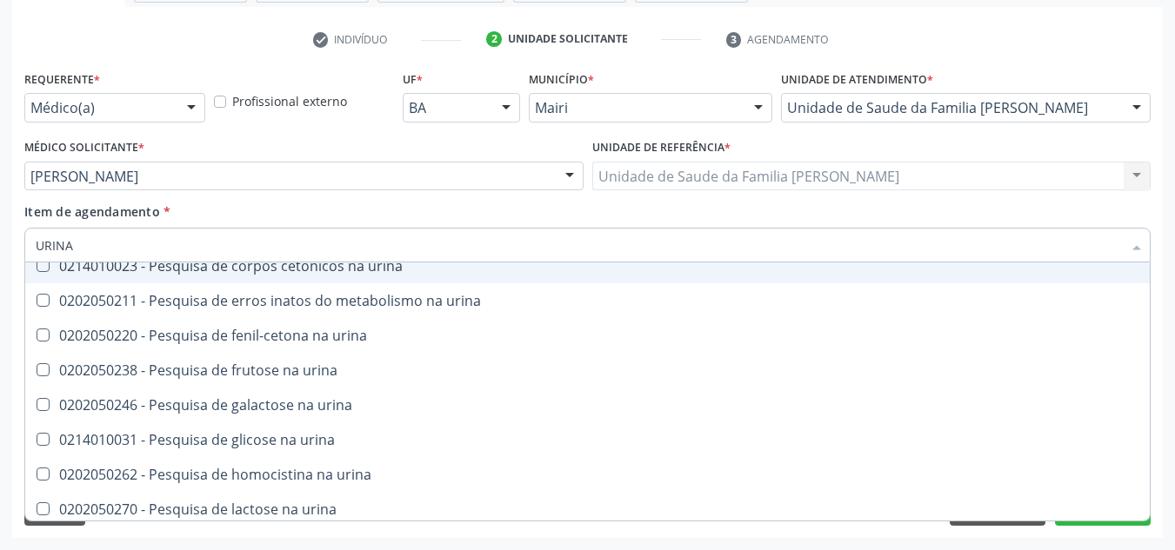
scroll to position [348, 0]
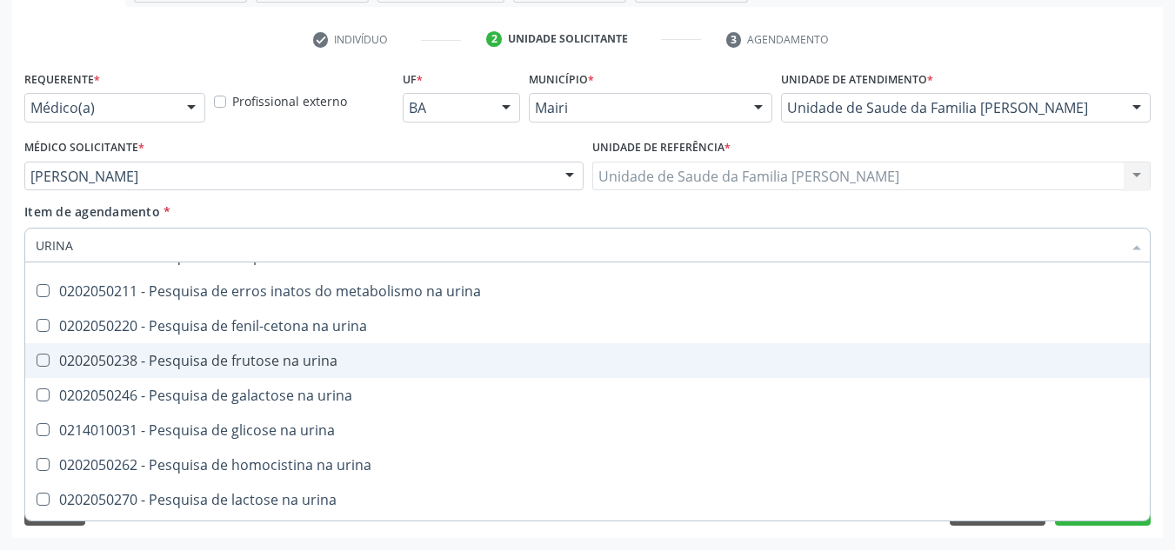
click at [0, 363] on div "Acompanhamento Acompanhe a situação das marcações correntes e finalizadas Relat…" at bounding box center [587, 167] width 1175 height 766
checkbox urina "true"
checkbox urinarios "true"
checkbox urina "true"
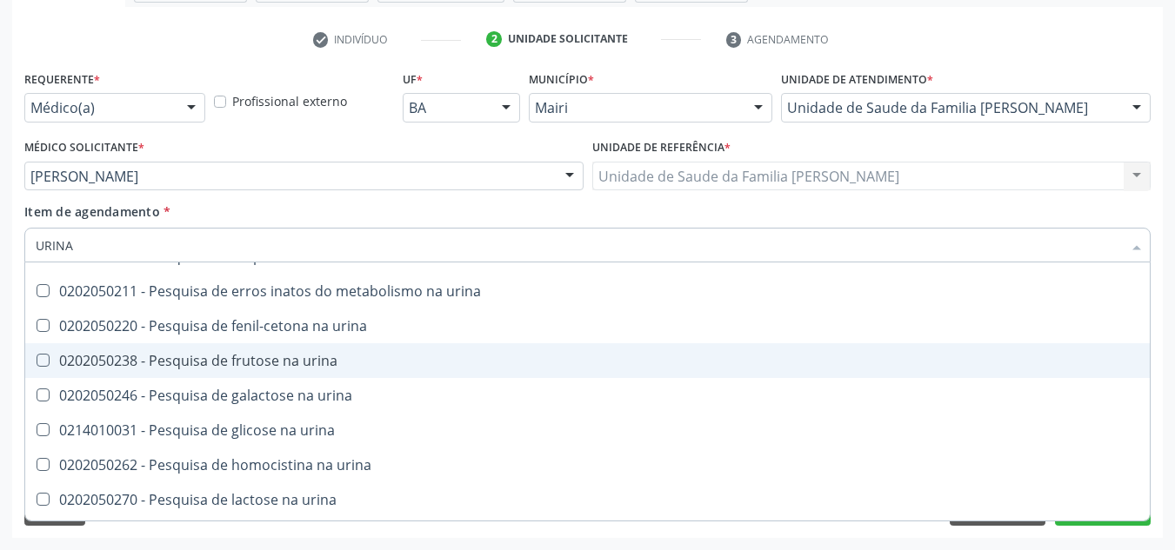
checkbox urina "true"
checkbox horas\) "true"
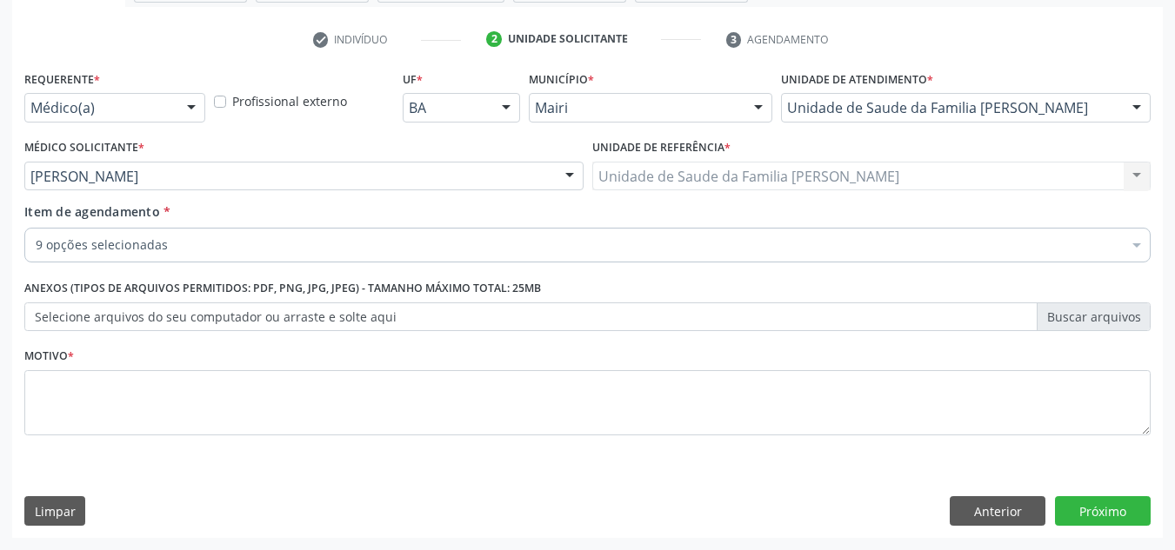
scroll to position [0, 0]
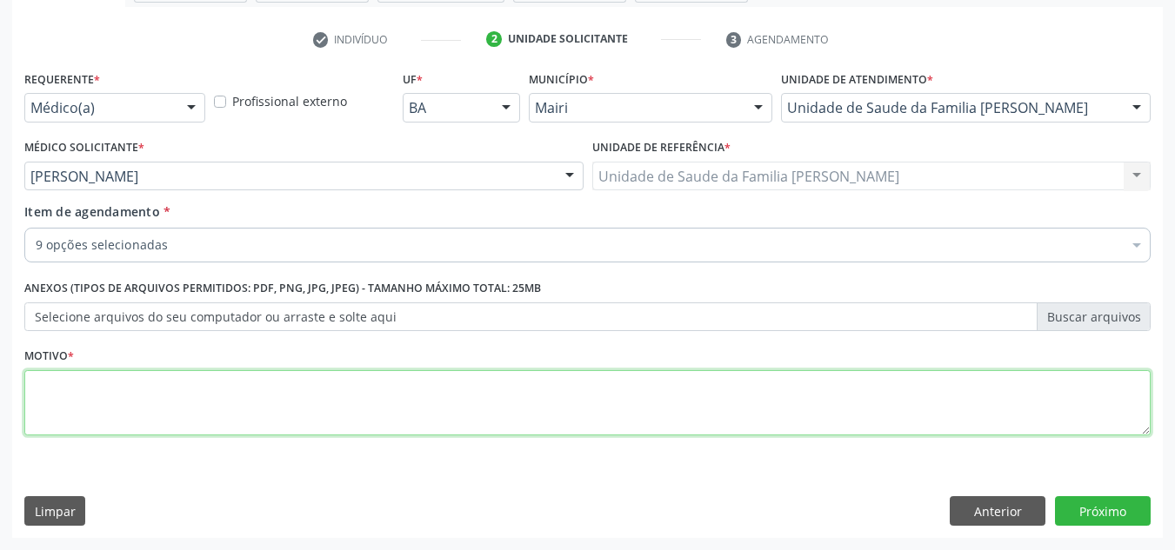
click at [57, 401] on textarea at bounding box center [587, 403] width 1126 height 66
type textarea "ROTINA"
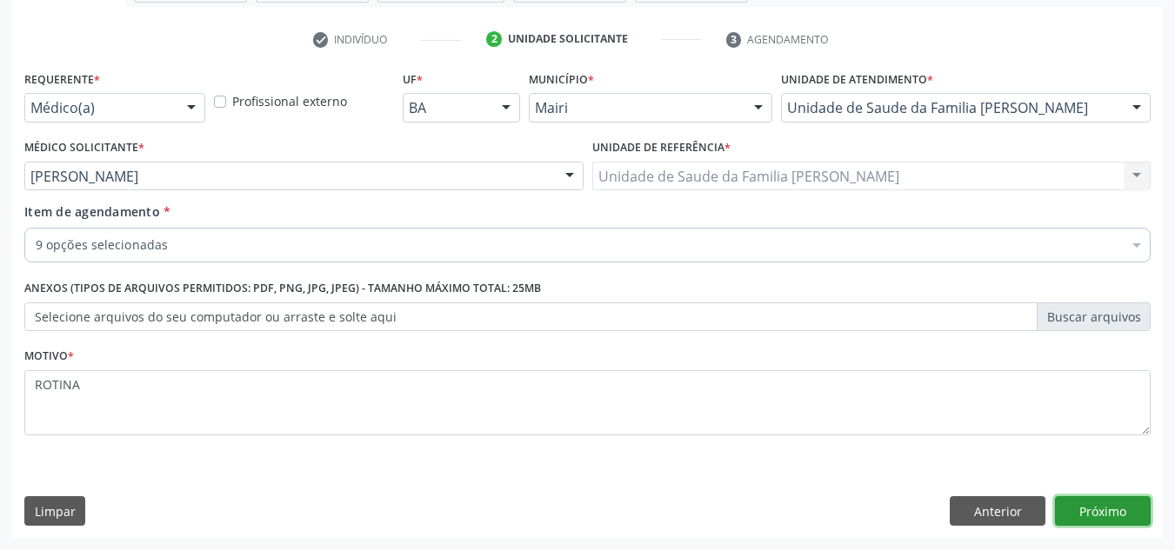
click at [1098, 506] on button "Próximo" at bounding box center [1103, 512] width 96 height 30
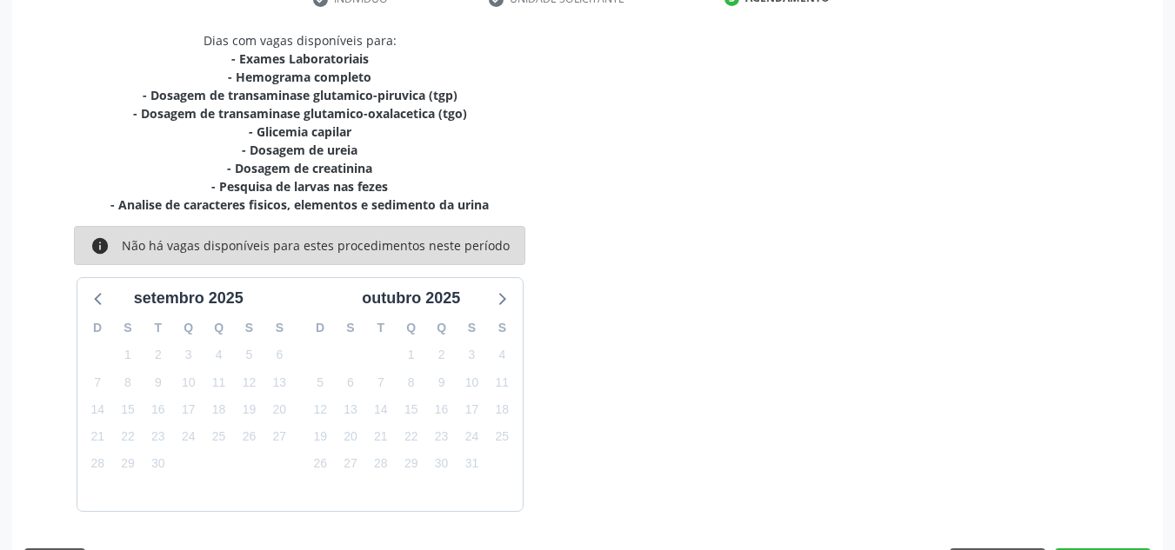
scroll to position [403, 0]
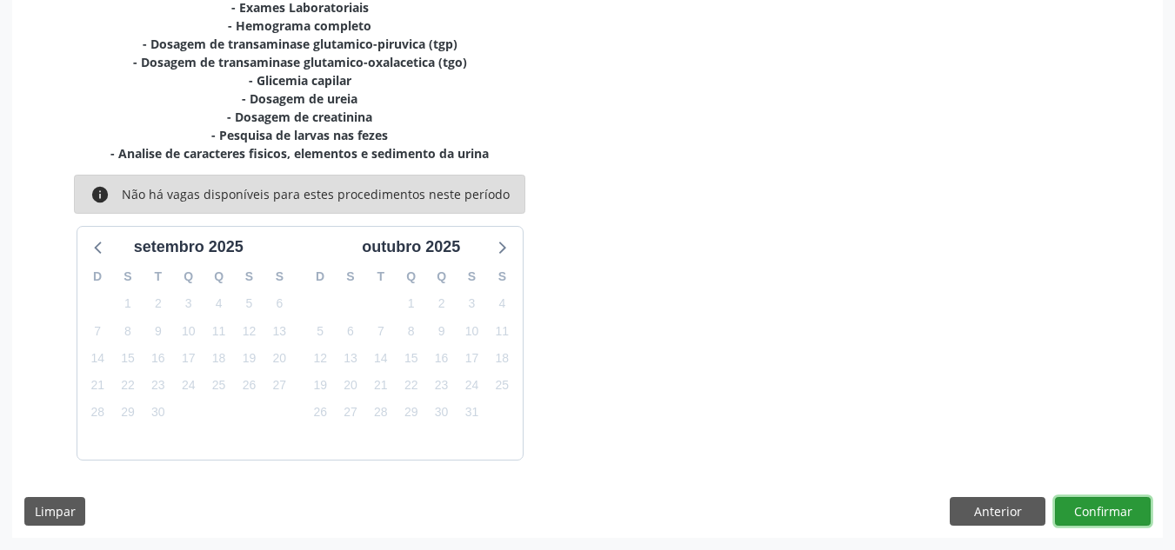
click at [1106, 510] on button "Confirmar" at bounding box center [1103, 512] width 96 height 30
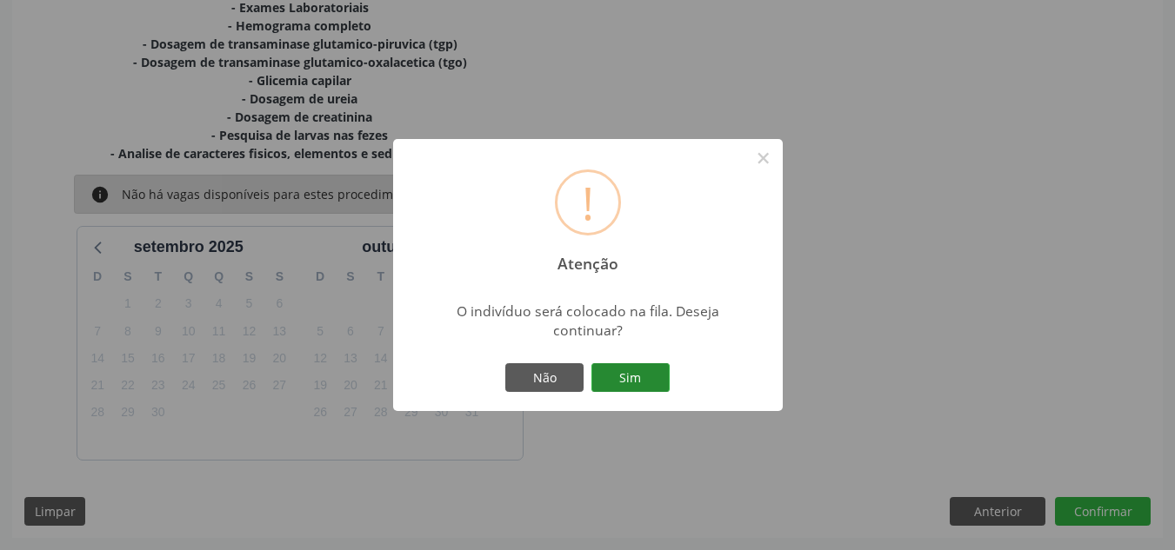
click at [632, 382] on button "Sim" at bounding box center [630, 378] width 78 height 30
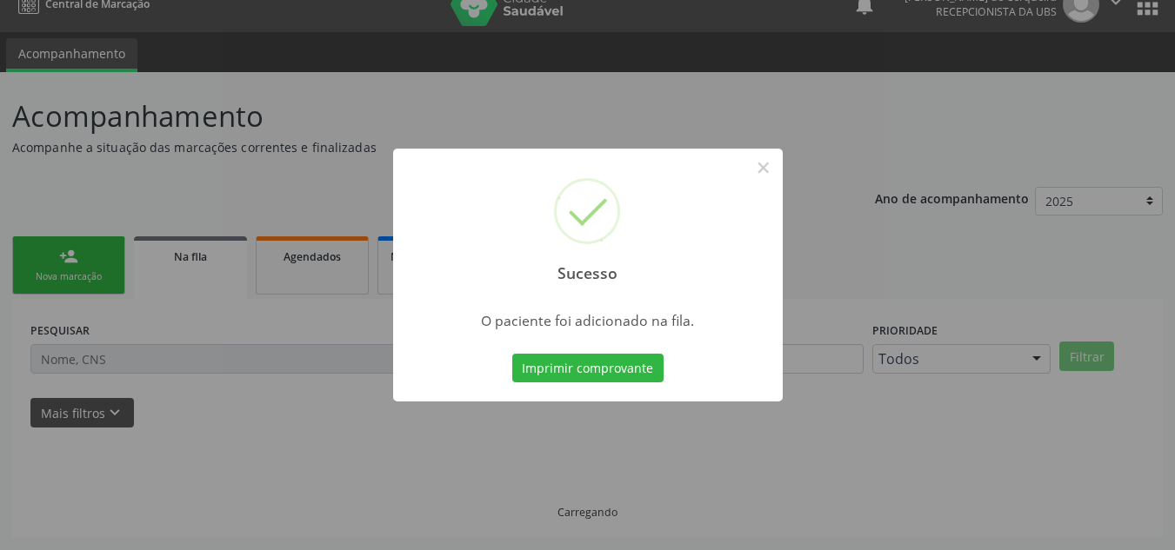
scroll to position [23, 0]
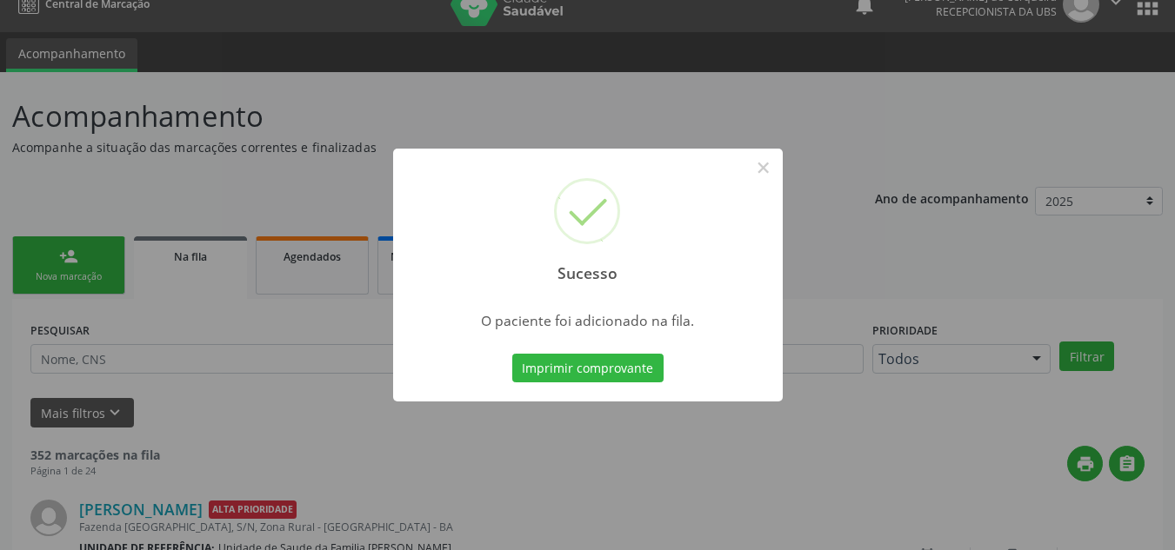
click at [103, 269] on div "Sucesso × O paciente foi adicionado na fila. Imprimir comprovante Cancel" at bounding box center [587, 275] width 1175 height 550
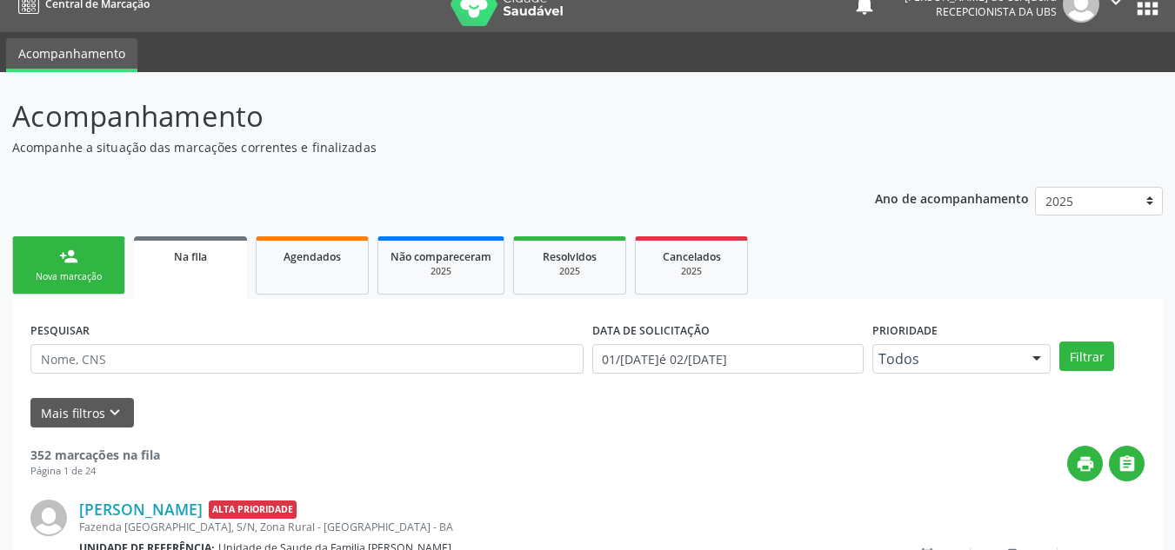
click at [70, 265] on div "person_add" at bounding box center [68, 256] width 19 height 19
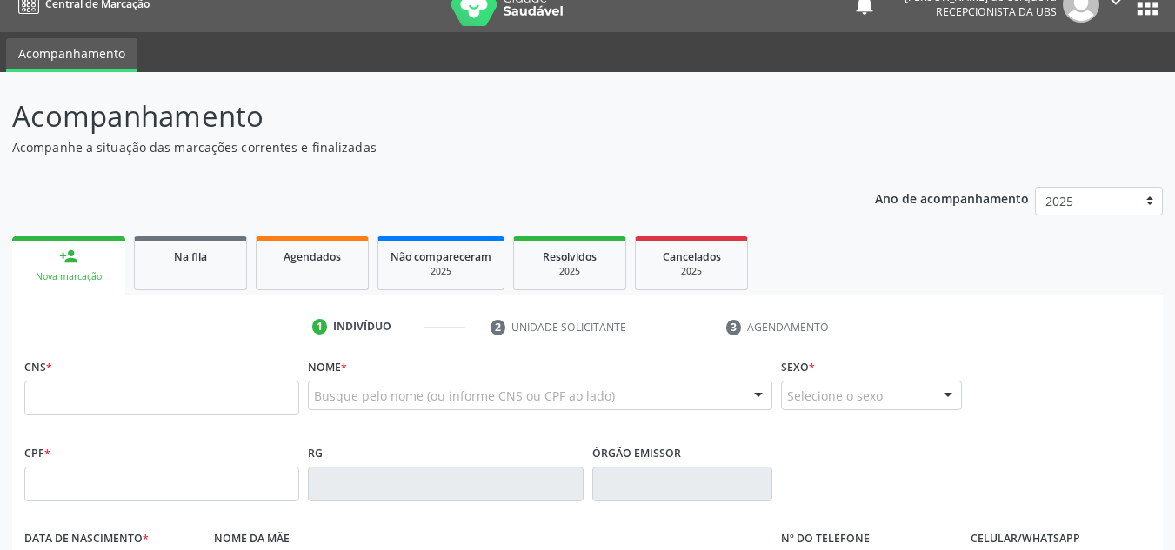
click at [333, 378] on label "Nome *" at bounding box center [327, 367] width 39 height 27
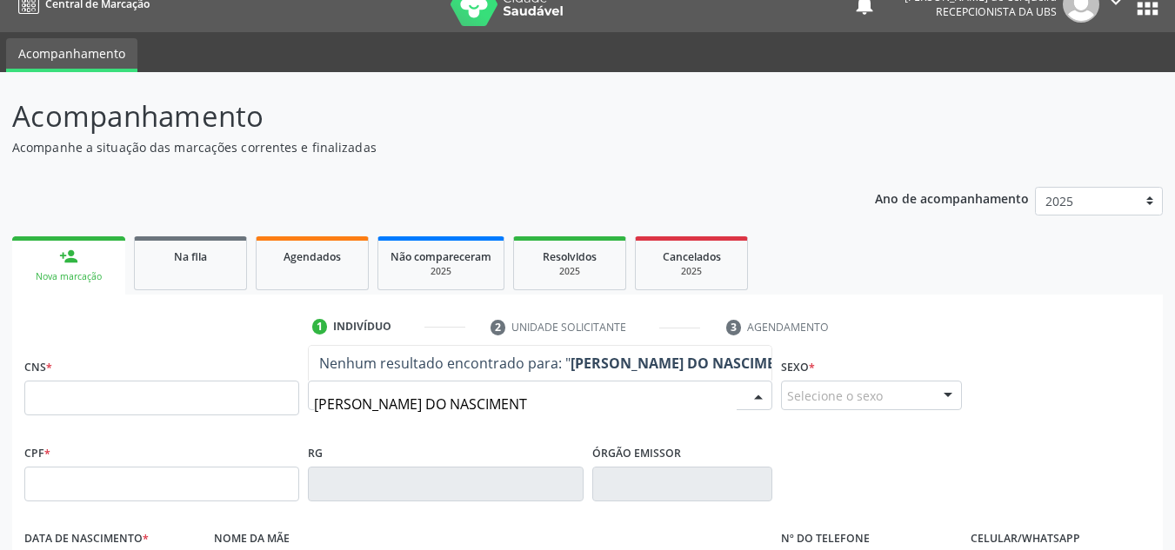
type input "[PERSON_NAME]"
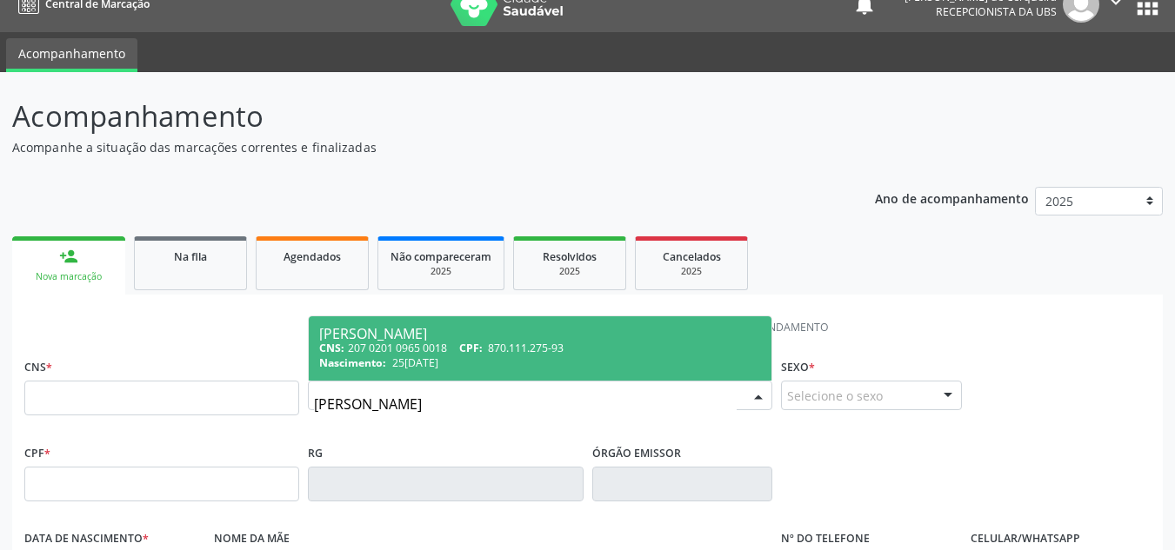
click at [390, 330] on div "[PERSON_NAME]" at bounding box center [540, 334] width 442 height 14
type input "207 0201 0965 0018"
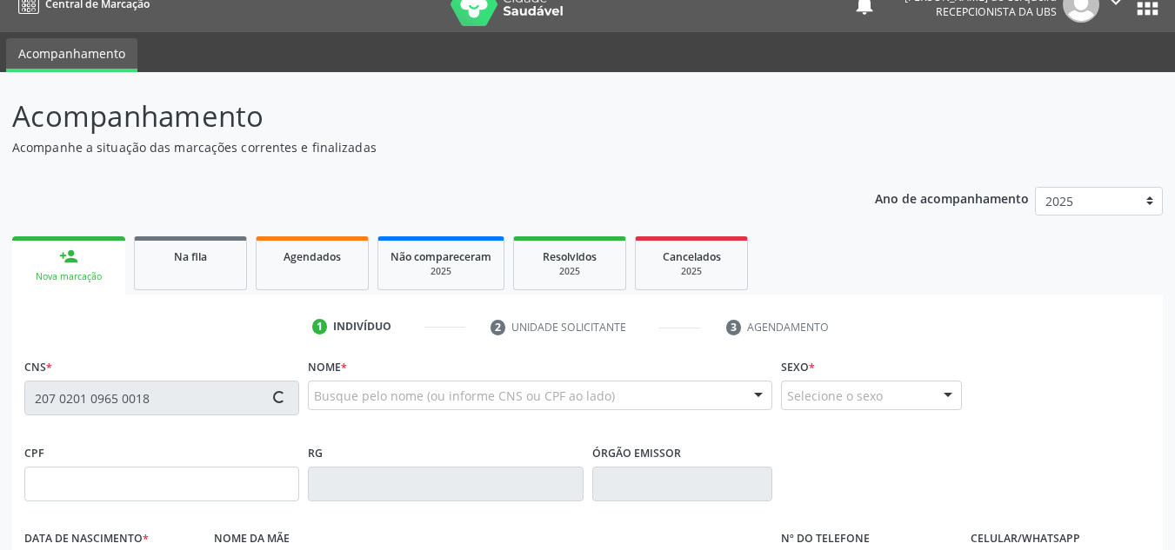
type input "870.111.275-93"
type input "25[DATE]"
type input "[PERSON_NAME]"
type input "[PHONE_NUMBER]"
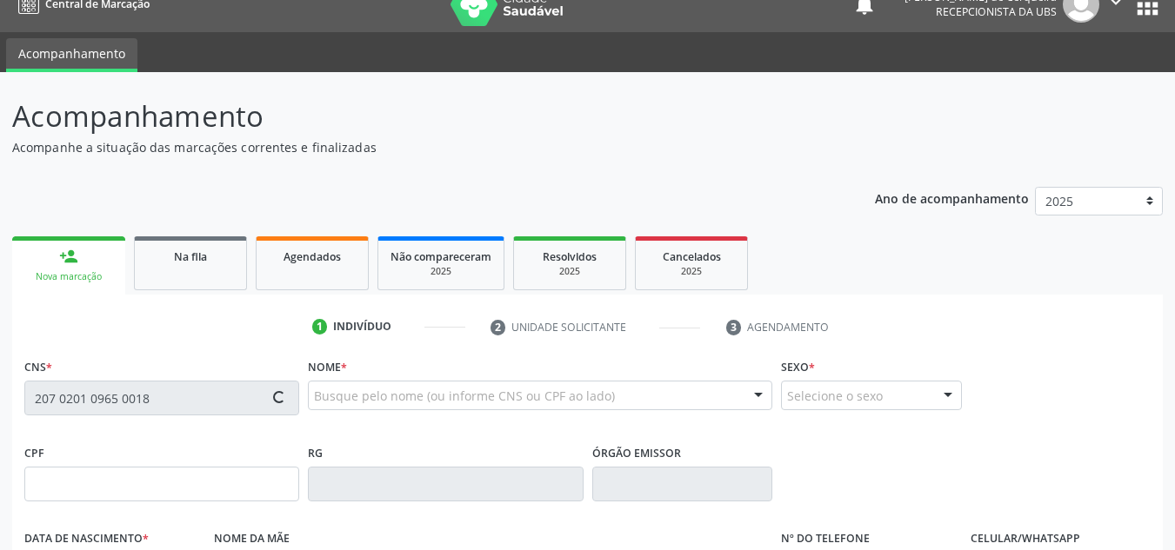
type input "S/N"
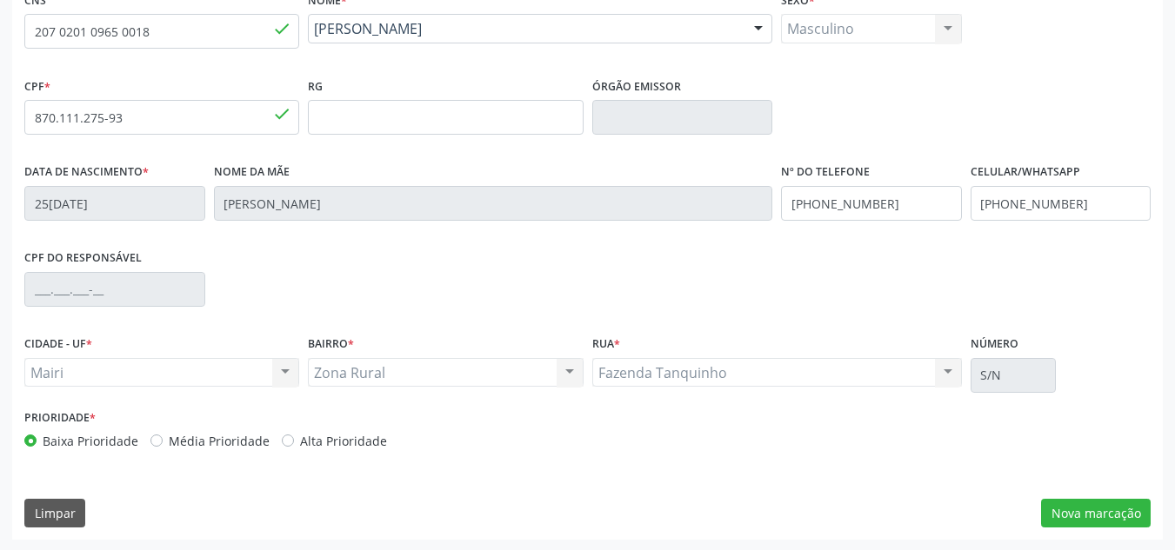
scroll to position [392, 0]
click at [169, 445] on label "Média Prioridade" at bounding box center [219, 439] width 101 height 18
click at [150, 445] on input "Média Prioridade" at bounding box center [156, 438] width 12 height 16
radio input "true"
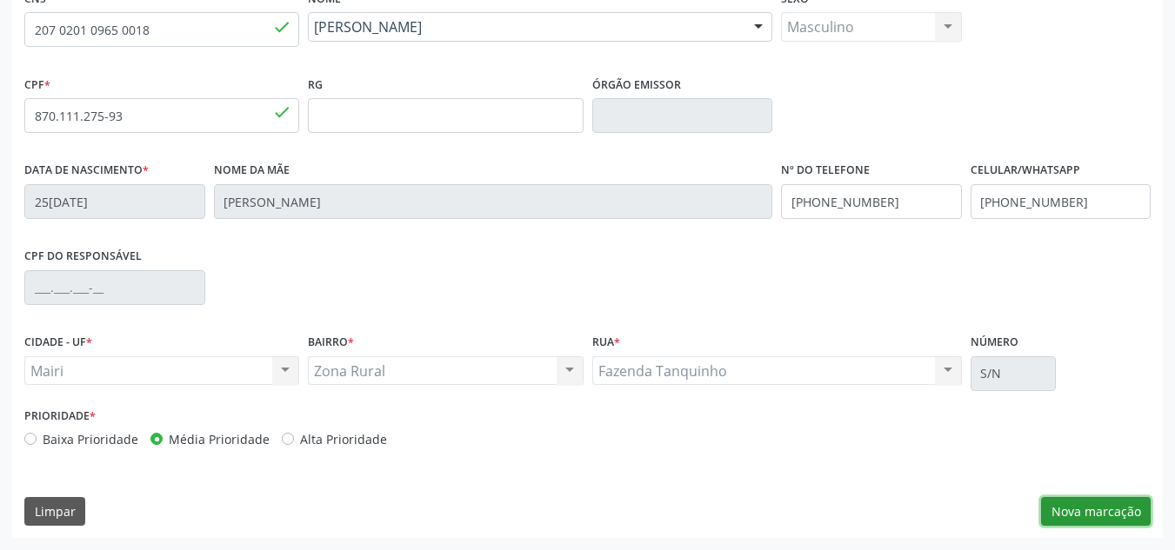
click at [1100, 501] on button "Nova marcação" at bounding box center [1096, 512] width 110 height 30
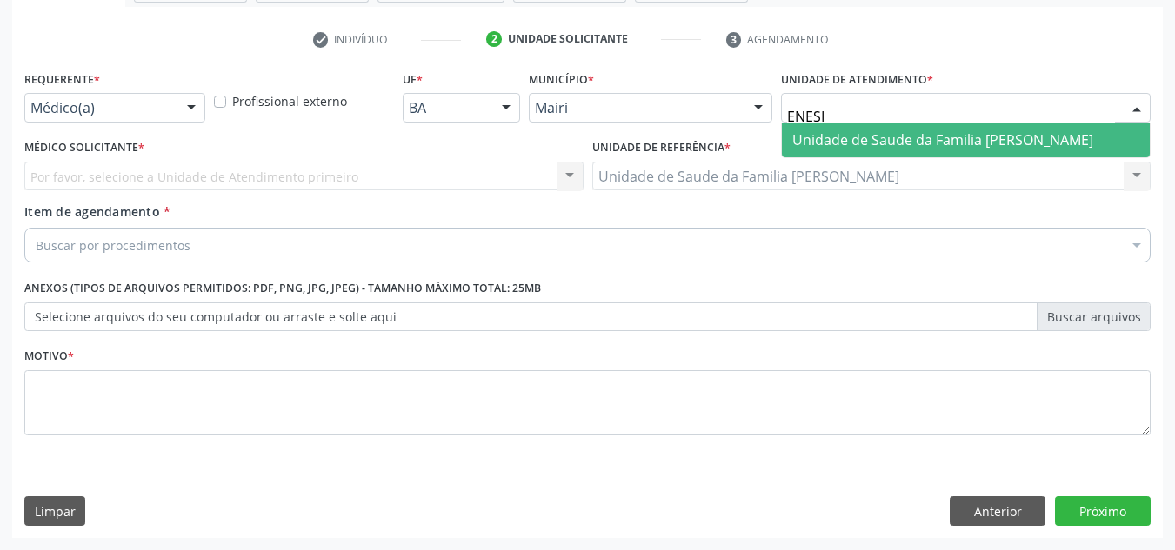
type input "ENESIA"
click at [799, 138] on span "Unidade de Saude da Familia [PERSON_NAME]" at bounding box center [942, 139] width 301 height 19
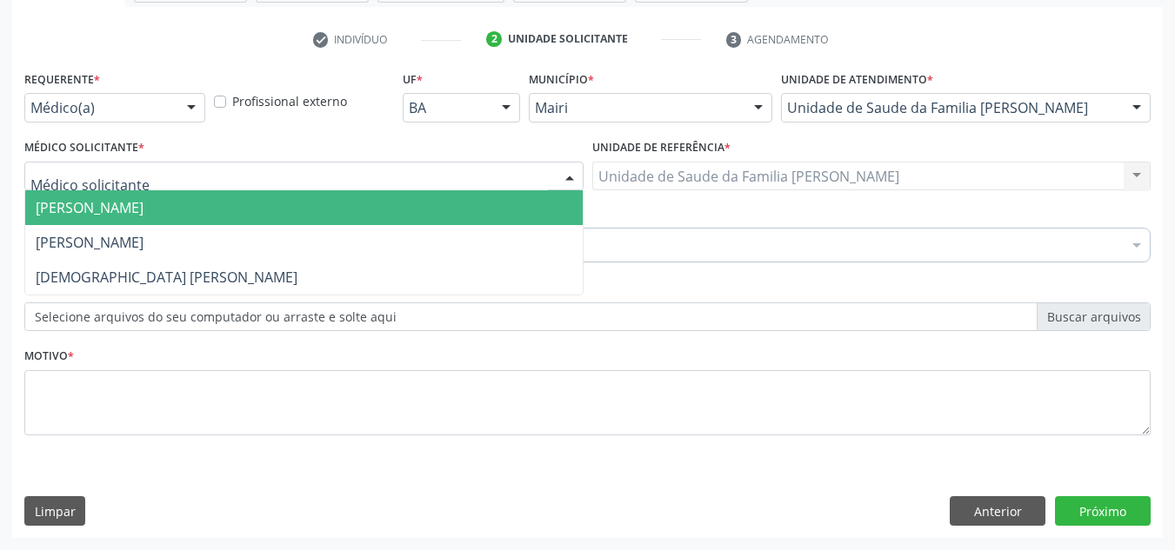
click at [95, 210] on span "[PERSON_NAME]" at bounding box center [90, 207] width 108 height 19
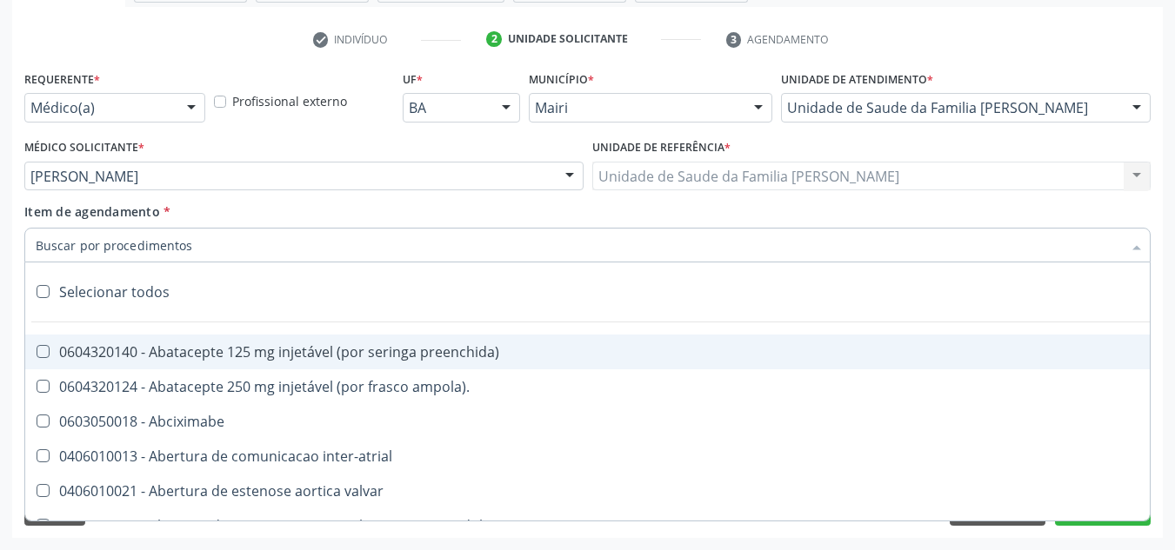
click at [94, 255] on div at bounding box center [587, 245] width 1126 height 35
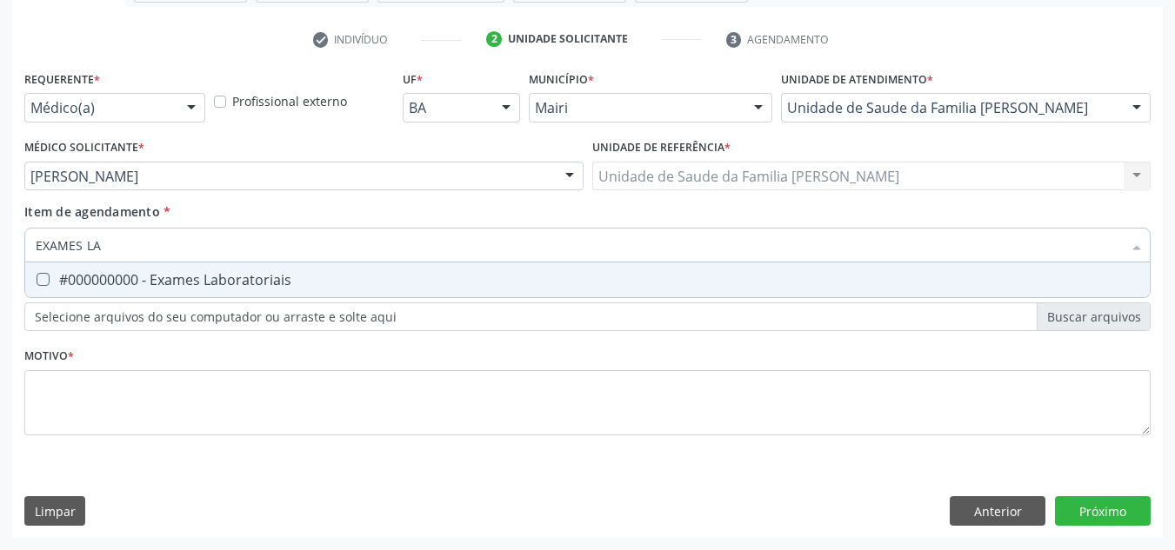
type input "EXAMES LAB"
click at [94, 264] on span "#000000000 - Exames Laboratoriais" at bounding box center [587, 280] width 1124 height 35
checkbox Laboratoriais "true"
drag, startPoint x: 113, startPoint y: 250, endPoint x: 0, endPoint y: 280, distance: 116.8
click at [0, 278] on div "Acompanhamento Acompanhe a situação das marcações correntes e finalizadas Relat…" at bounding box center [587, 167] width 1175 height 766
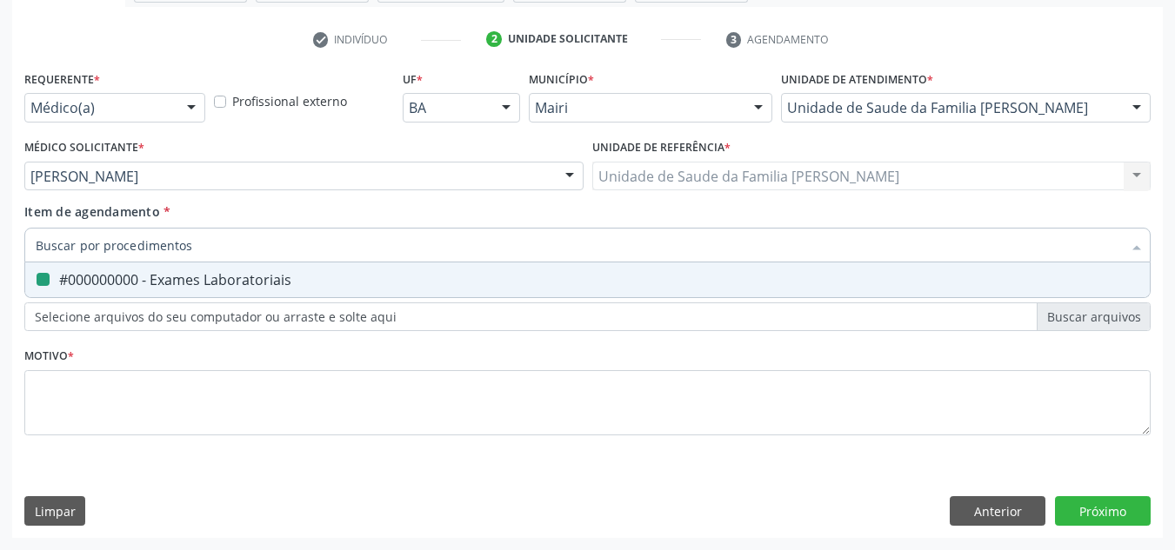
checkbox Laboratoriais "false"
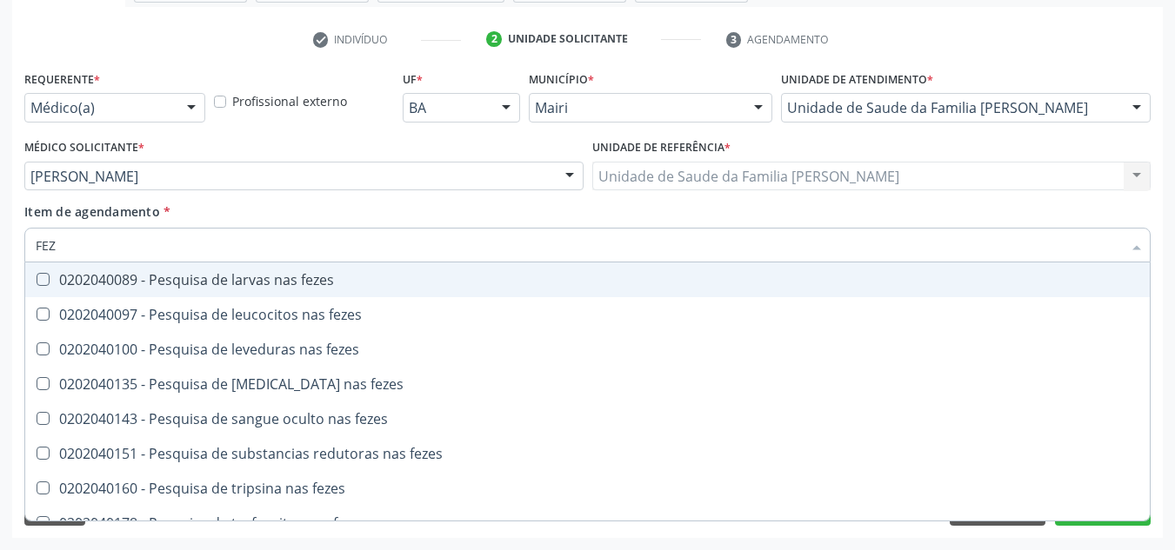
type input "FEZE"
click at [183, 283] on div "0202040089 - Pesquisa de larvas nas fezes" at bounding box center [588, 280] width 1104 height 14
checkbox fezes "true"
drag, startPoint x: 71, startPoint y: 243, endPoint x: 0, endPoint y: 253, distance: 72.1
click at [0, 253] on div "Acompanhamento Acompanhe a situação das marcações correntes e finalizadas Relat…" at bounding box center [587, 167] width 1175 height 766
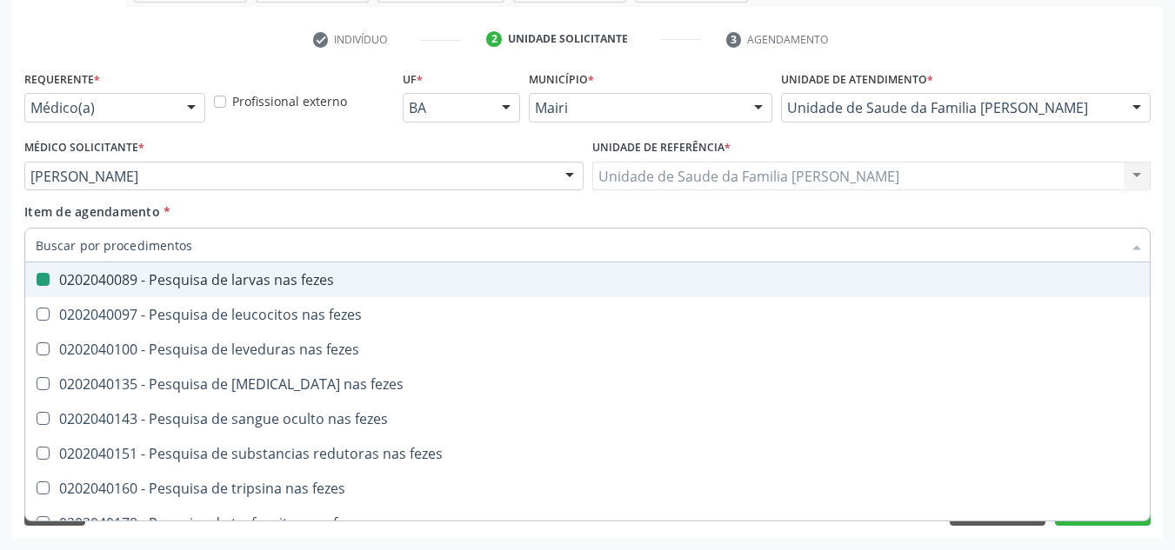
checkbox fezes "false"
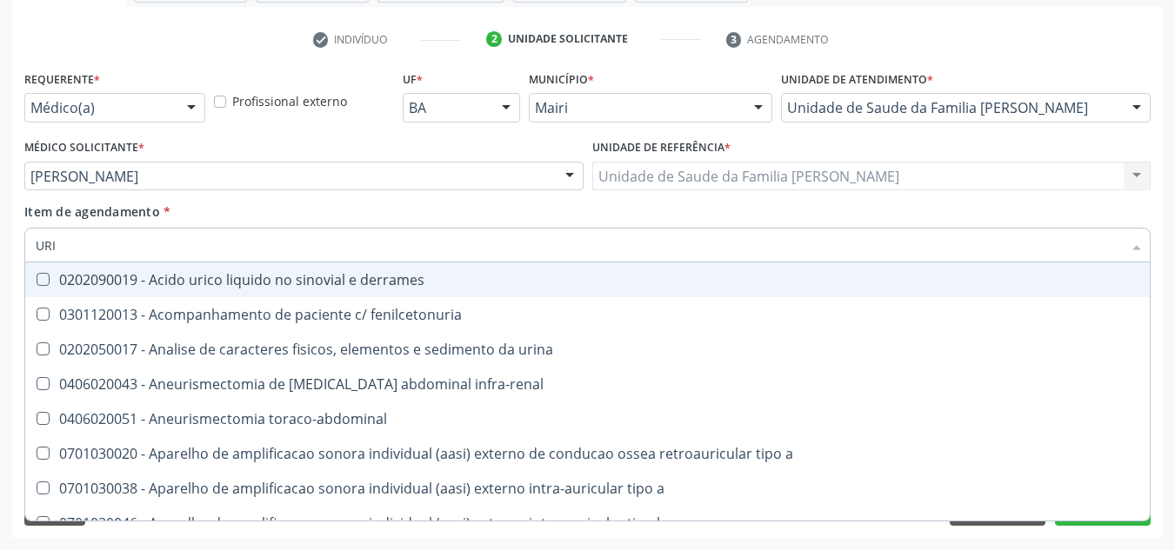
type input "URIN"
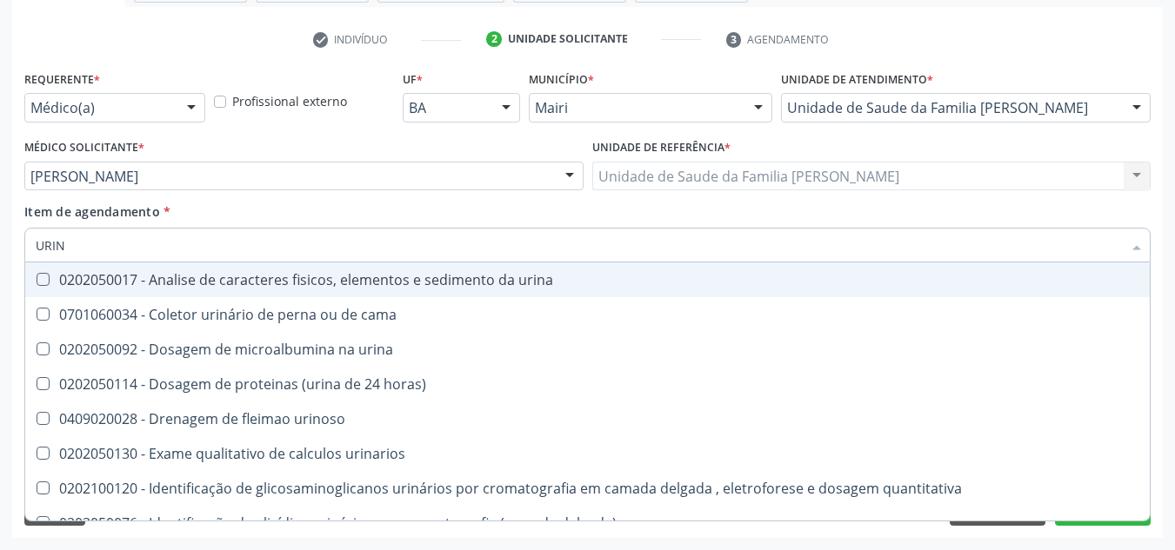
click at [161, 285] on div "0202050017 - Analise de caracteres fisicos, elementos e sedimento da urina" at bounding box center [588, 280] width 1104 height 14
checkbox urina "true"
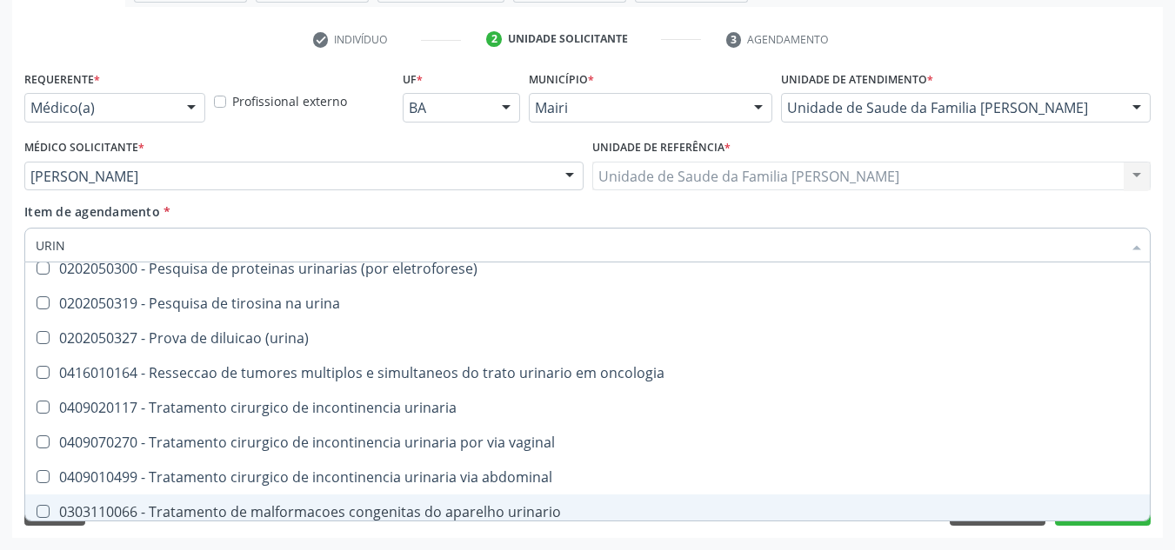
scroll to position [855, 0]
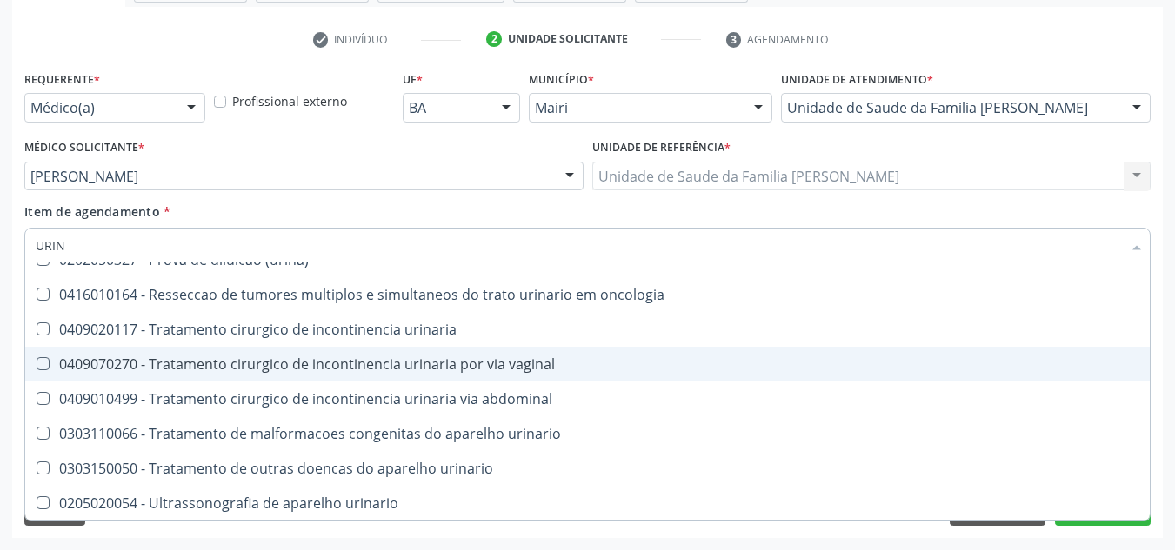
click at [1159, 377] on div "Requerente * Médico(a) Médico(a) Enfermeiro(a) Paciente Nenhum resultado encont…" at bounding box center [587, 302] width 1150 height 472
checkbox cama "true"
checkbox urina "true"
checkbox horas\) "true"
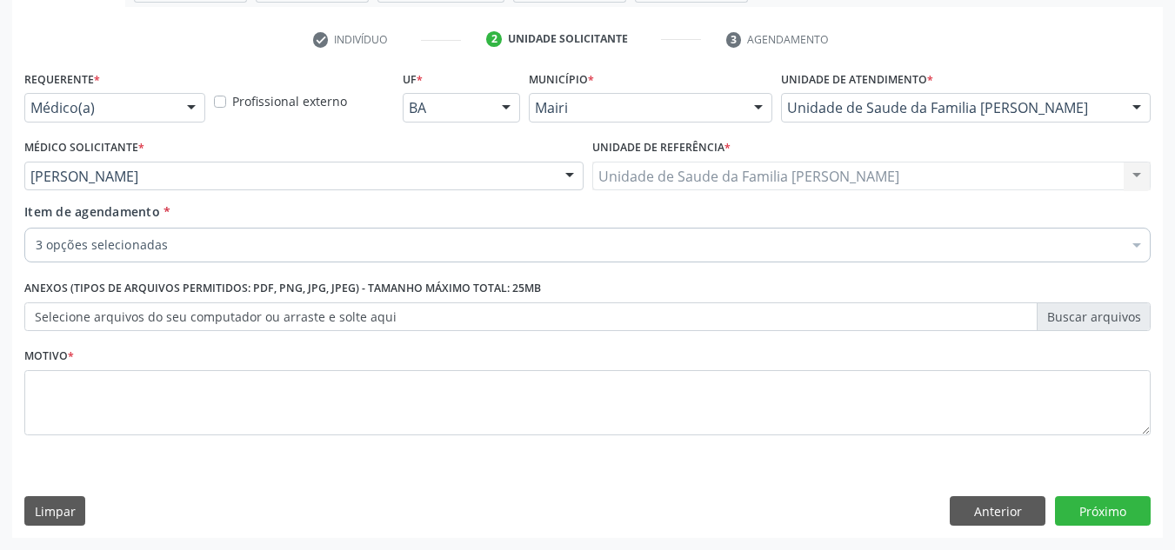
scroll to position [0, 0]
click at [1122, 520] on button "Próximo" at bounding box center [1103, 512] width 96 height 30
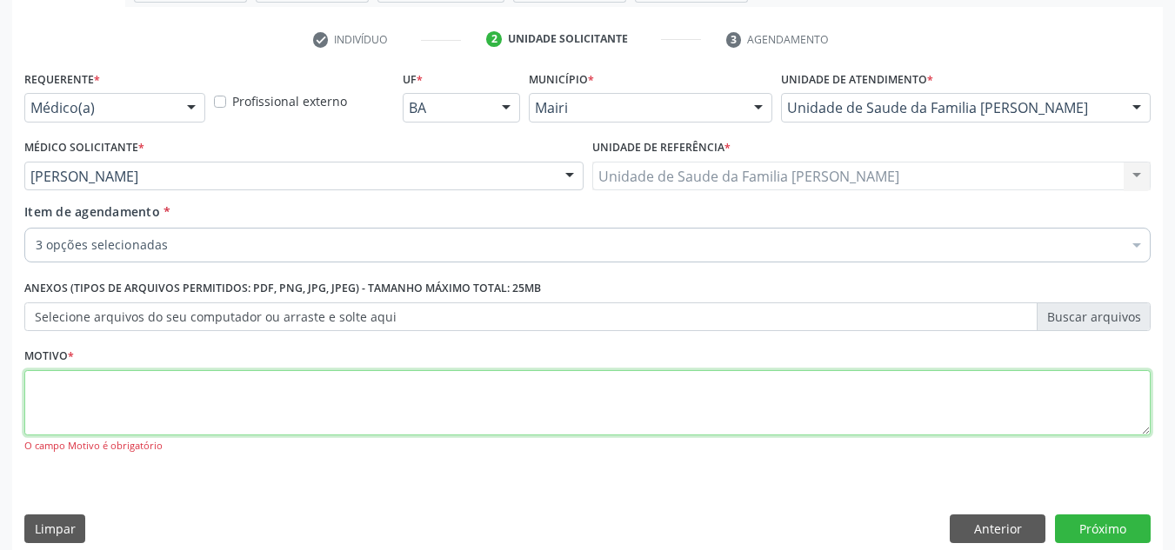
click at [235, 403] on textarea at bounding box center [587, 403] width 1126 height 66
type textarea "ROTINA"
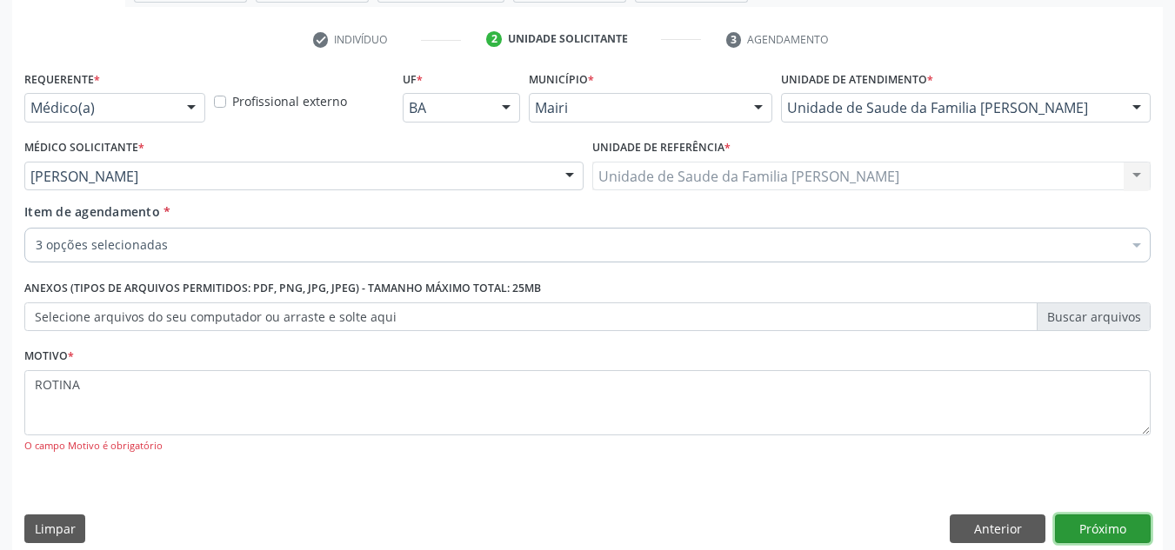
click at [1121, 535] on button "Próximo" at bounding box center [1103, 530] width 96 height 30
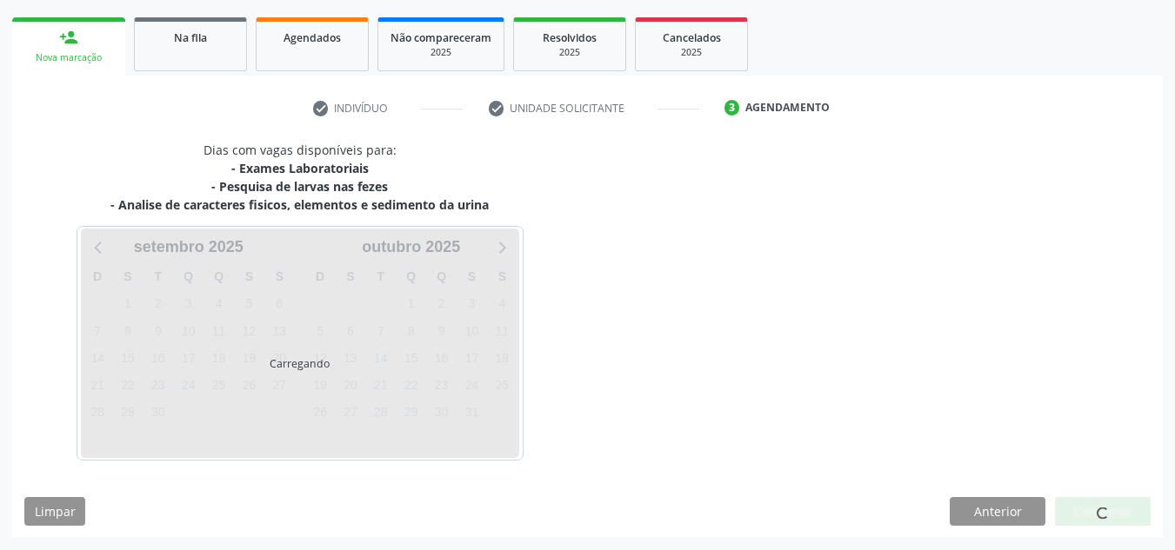
scroll to position [294, 0]
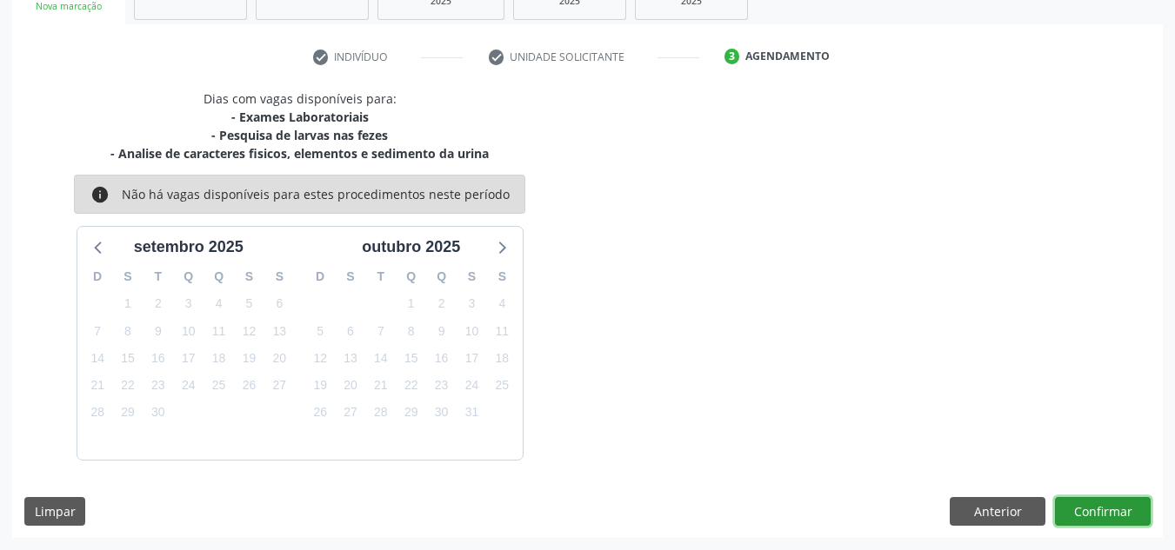
click at [1118, 517] on button "Confirmar" at bounding box center [1103, 512] width 96 height 30
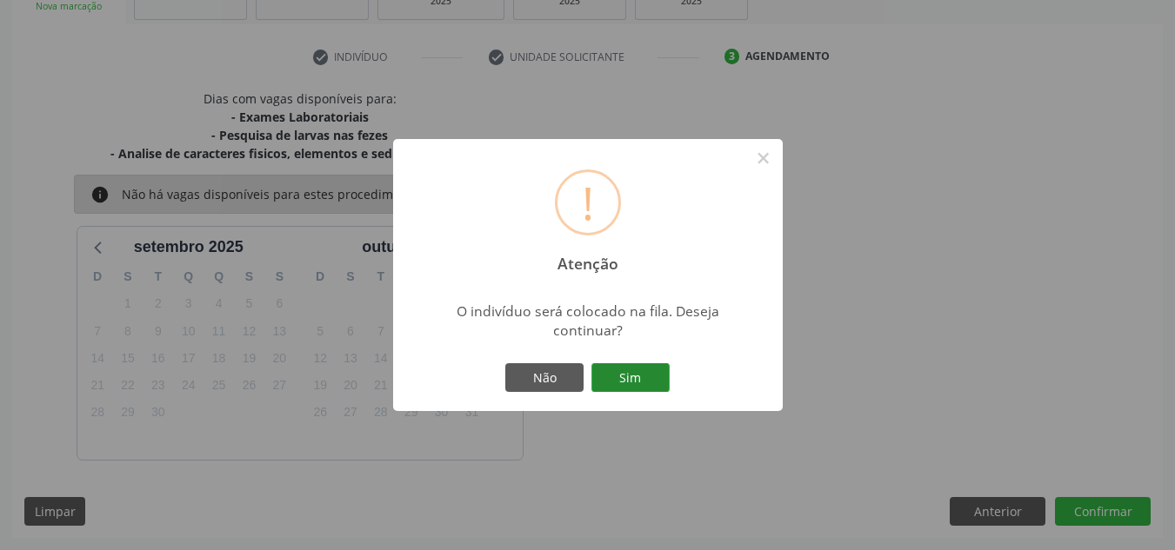
click at [624, 378] on button "Sim" at bounding box center [630, 378] width 78 height 30
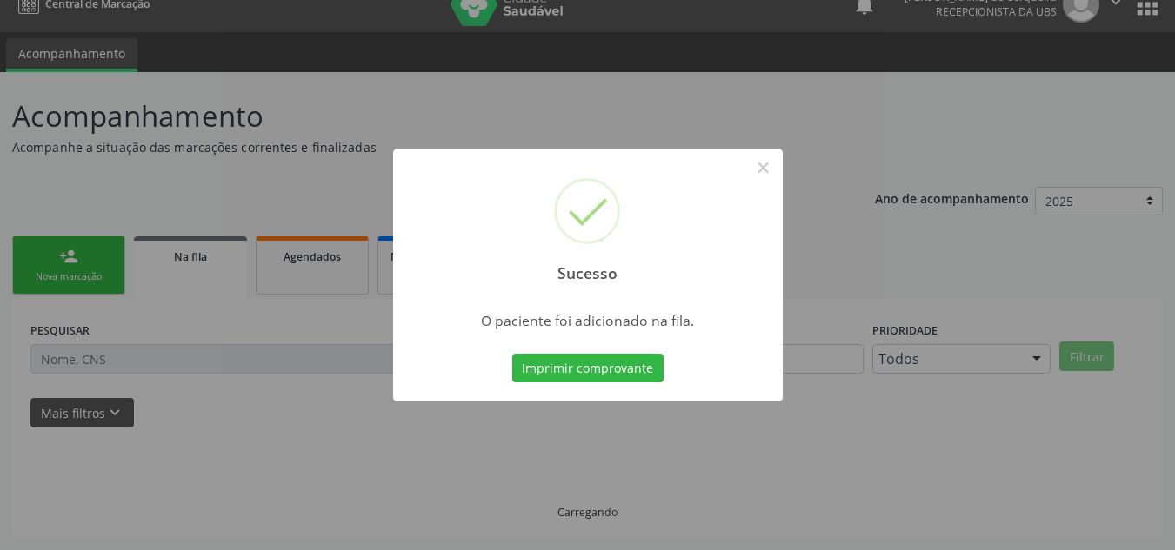
scroll to position [23, 0]
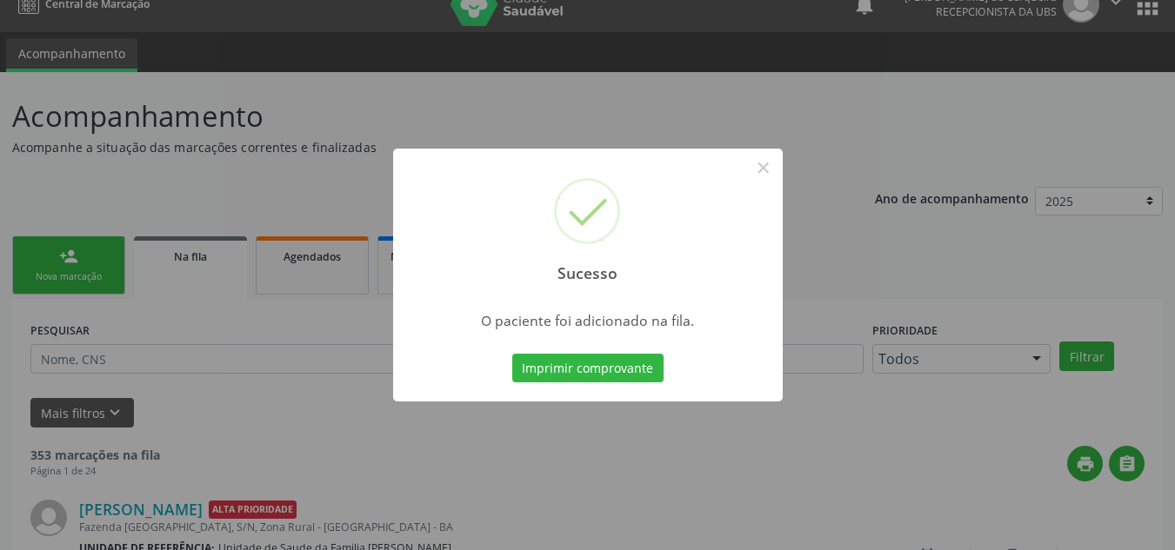
click at [512, 354] on button "Imprimir comprovante" at bounding box center [587, 369] width 151 height 30
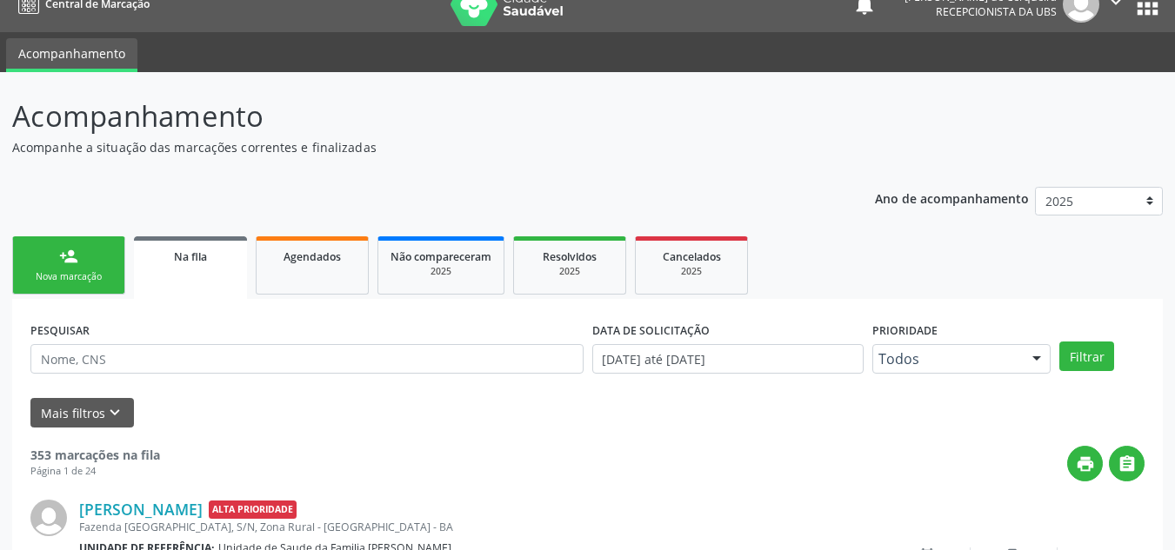
scroll to position [23, 0]
